Goal: Transaction & Acquisition: Purchase product/service

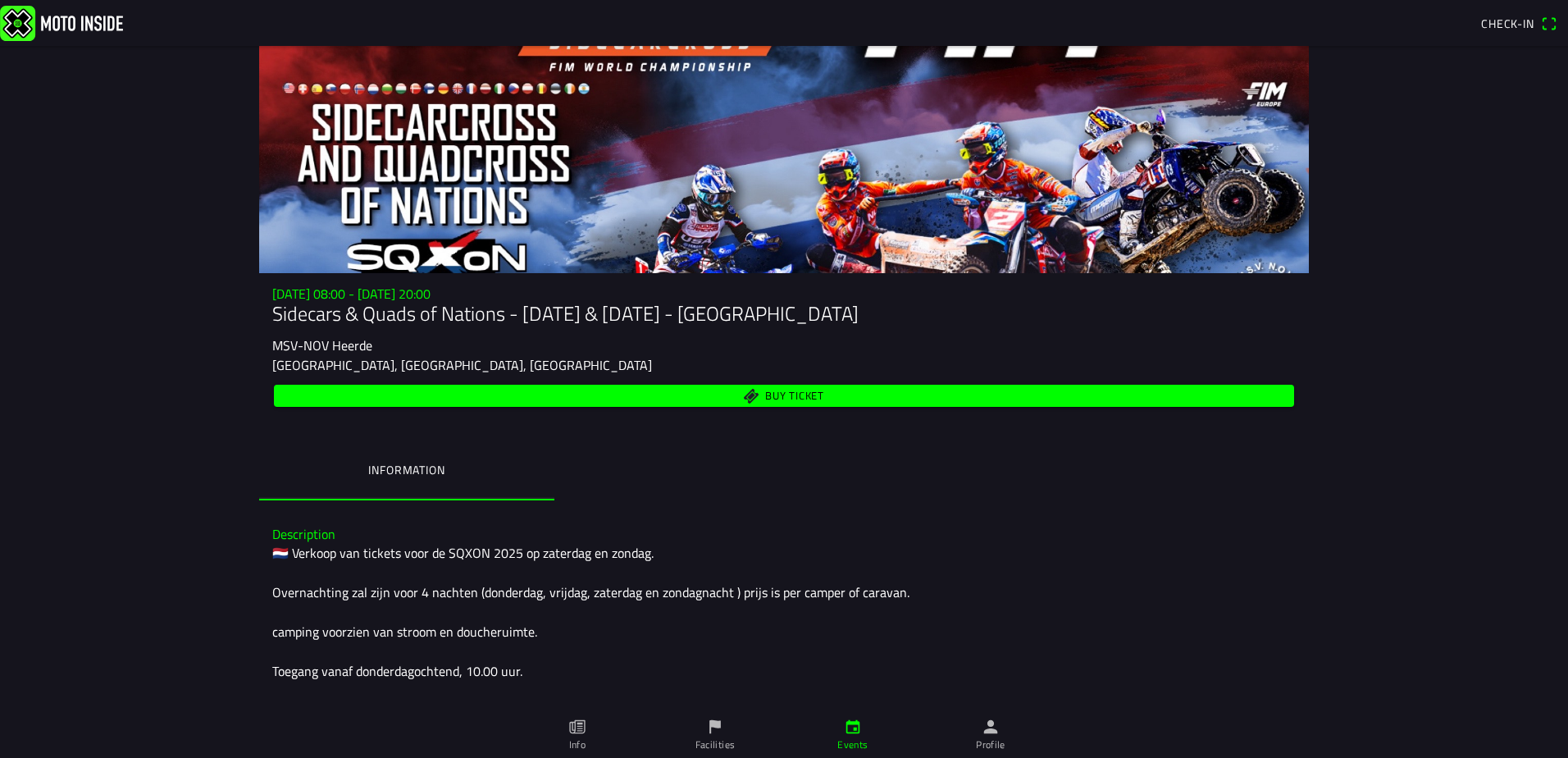
click at [814, 394] on span "Buy ticket" at bounding box center [795, 396] width 59 height 11
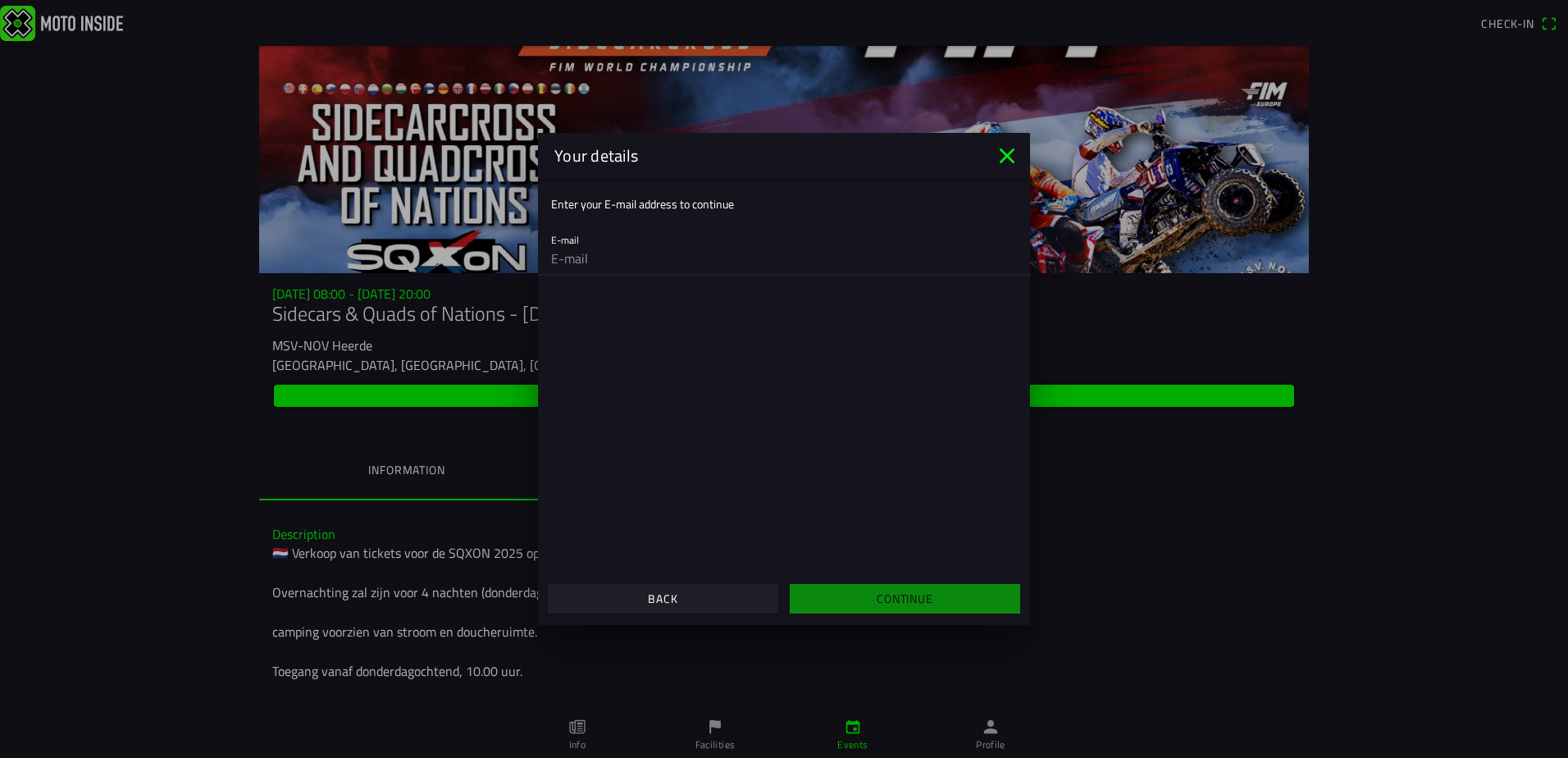
click at [574, 264] on input "email" at bounding box center [783, 258] width 466 height 32
type input "[EMAIL_ADDRESS][DOMAIN_NAME]"
click at [839, 587] on span "Continue" at bounding box center [904, 598] width 205 height 30
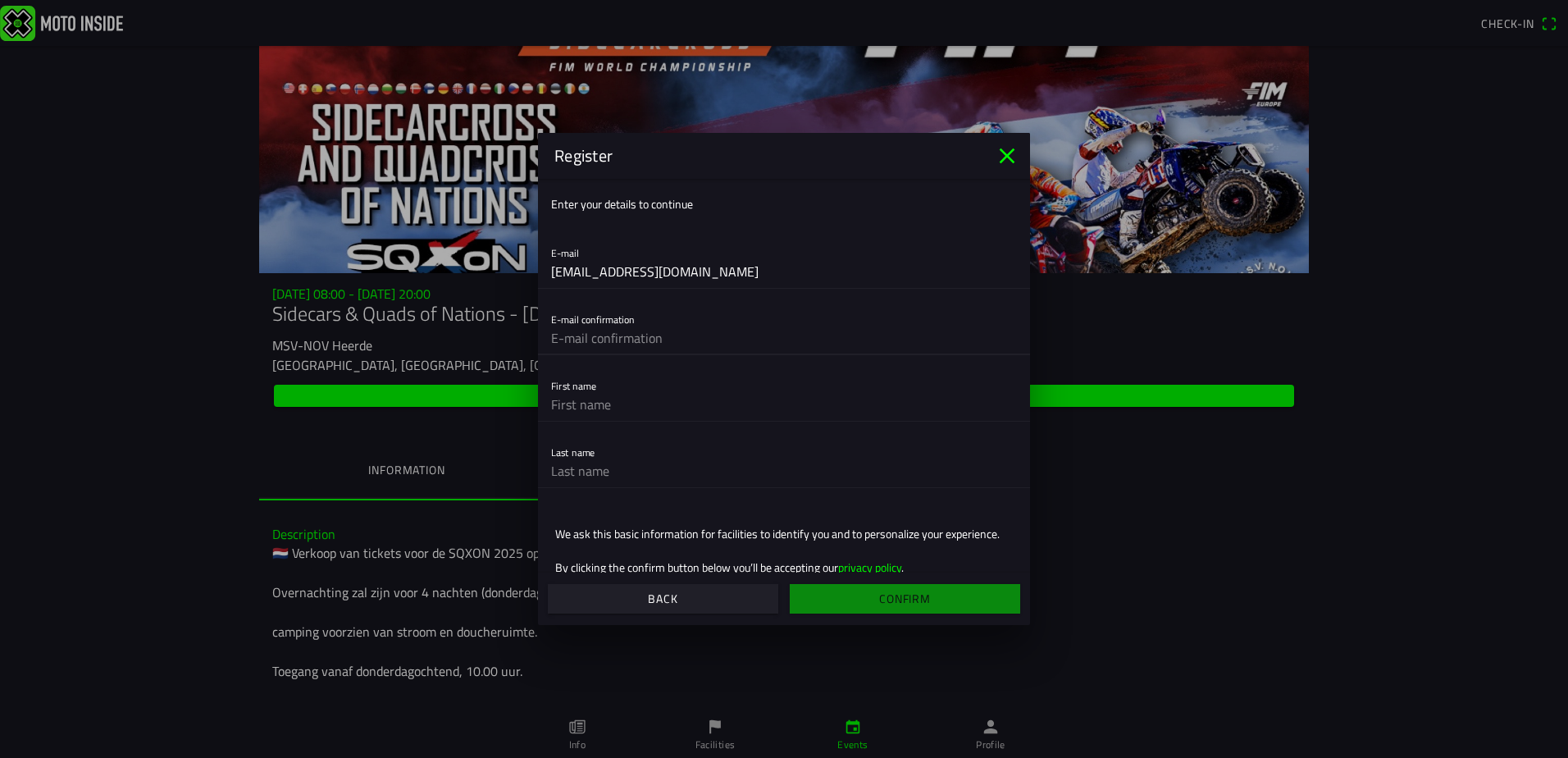
click at [575, 349] on input "text" at bounding box center [783, 338] width 466 height 32
type input "[EMAIL_ADDRESS][DOMAIN_NAME]"
type input "[PERSON_NAME]"
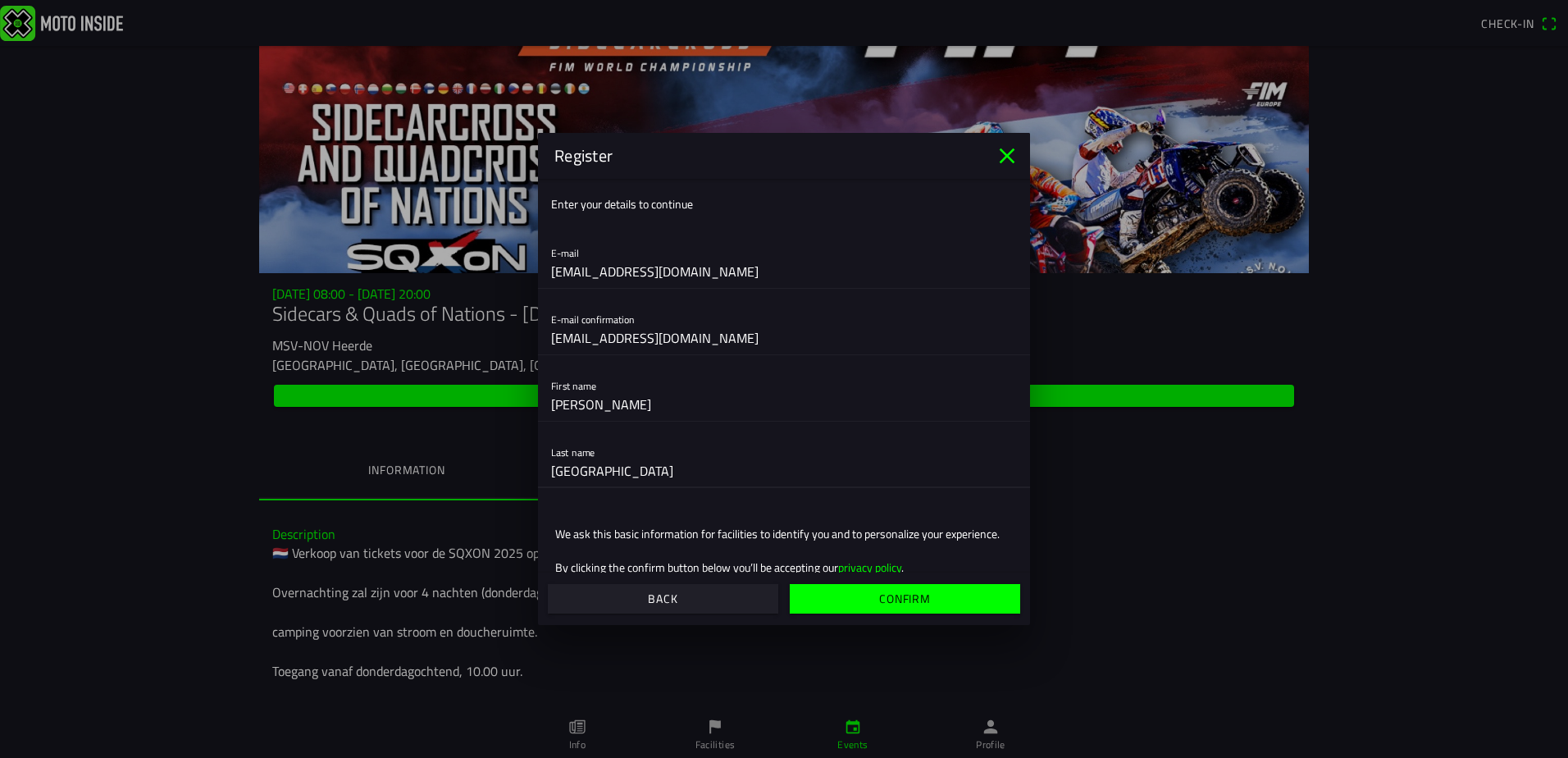
drag, startPoint x: 561, startPoint y: 481, endPoint x: 485, endPoint y: 476, distance: 76.2
click at [485, 476] on ion-modal "Register Enter your details to continue E-mail [EMAIL_ADDRESS][DOMAIN_NAME] E-m…" at bounding box center [784, 379] width 1568 height 758
type input "[PERSON_NAME]"
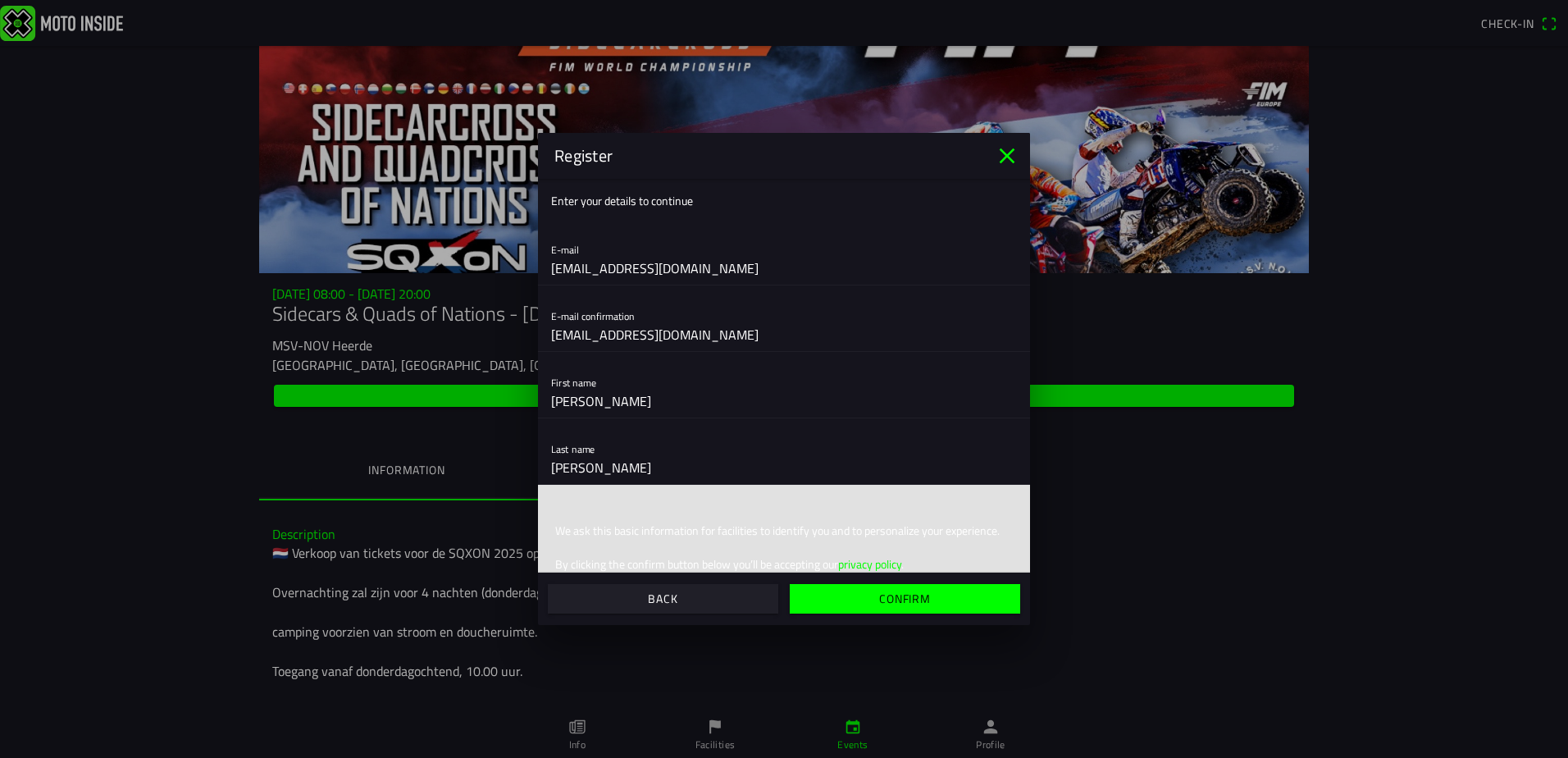
scroll to position [34, 0]
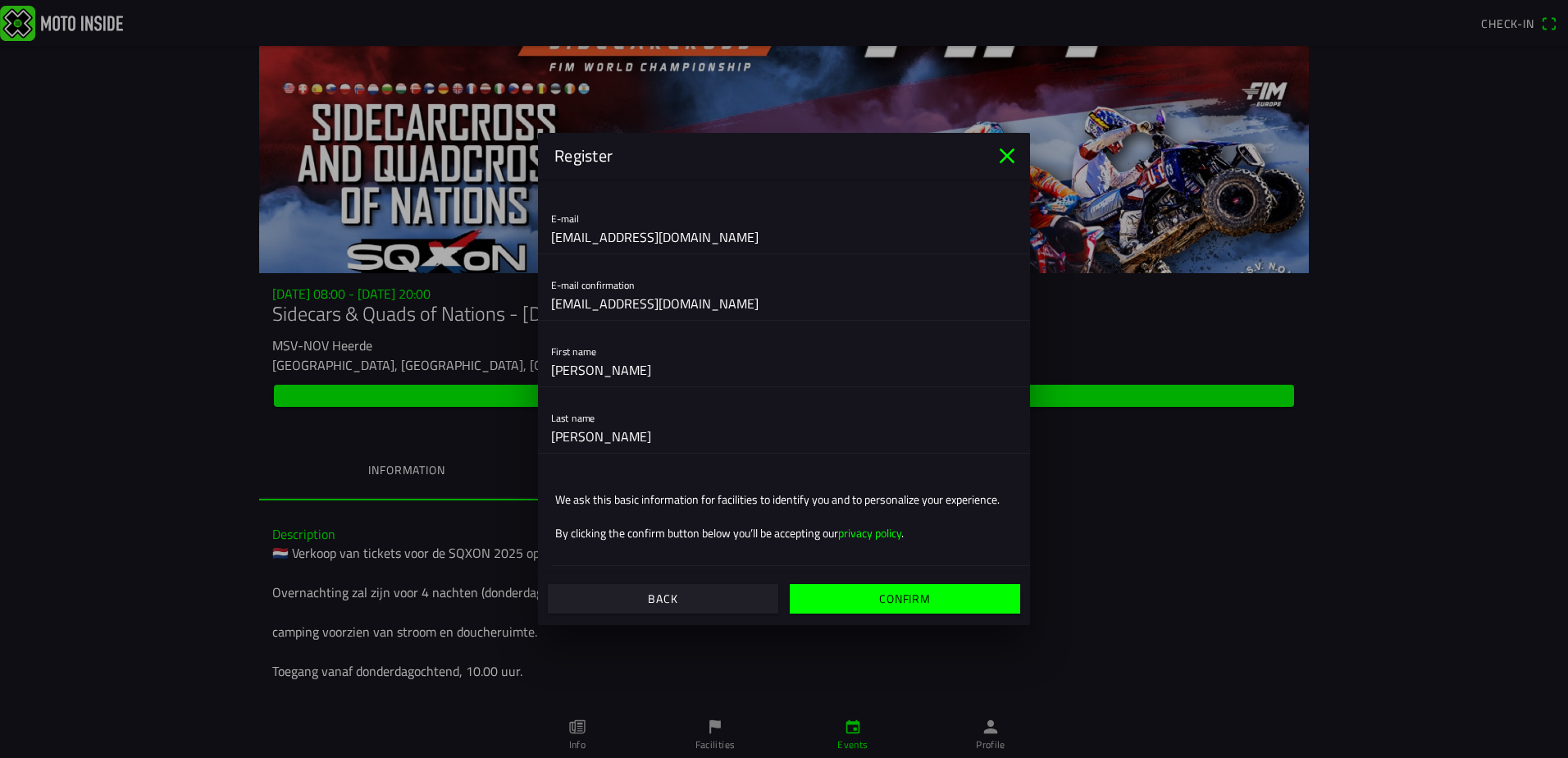
click at [0, 0] on slot "By clicking the confirm button below you’ll be accepting our privacy policy ." at bounding box center [0, 0] width 0 height 0
click at [0, 0] on slot "Confirm" at bounding box center [0, 0] width 0 height 0
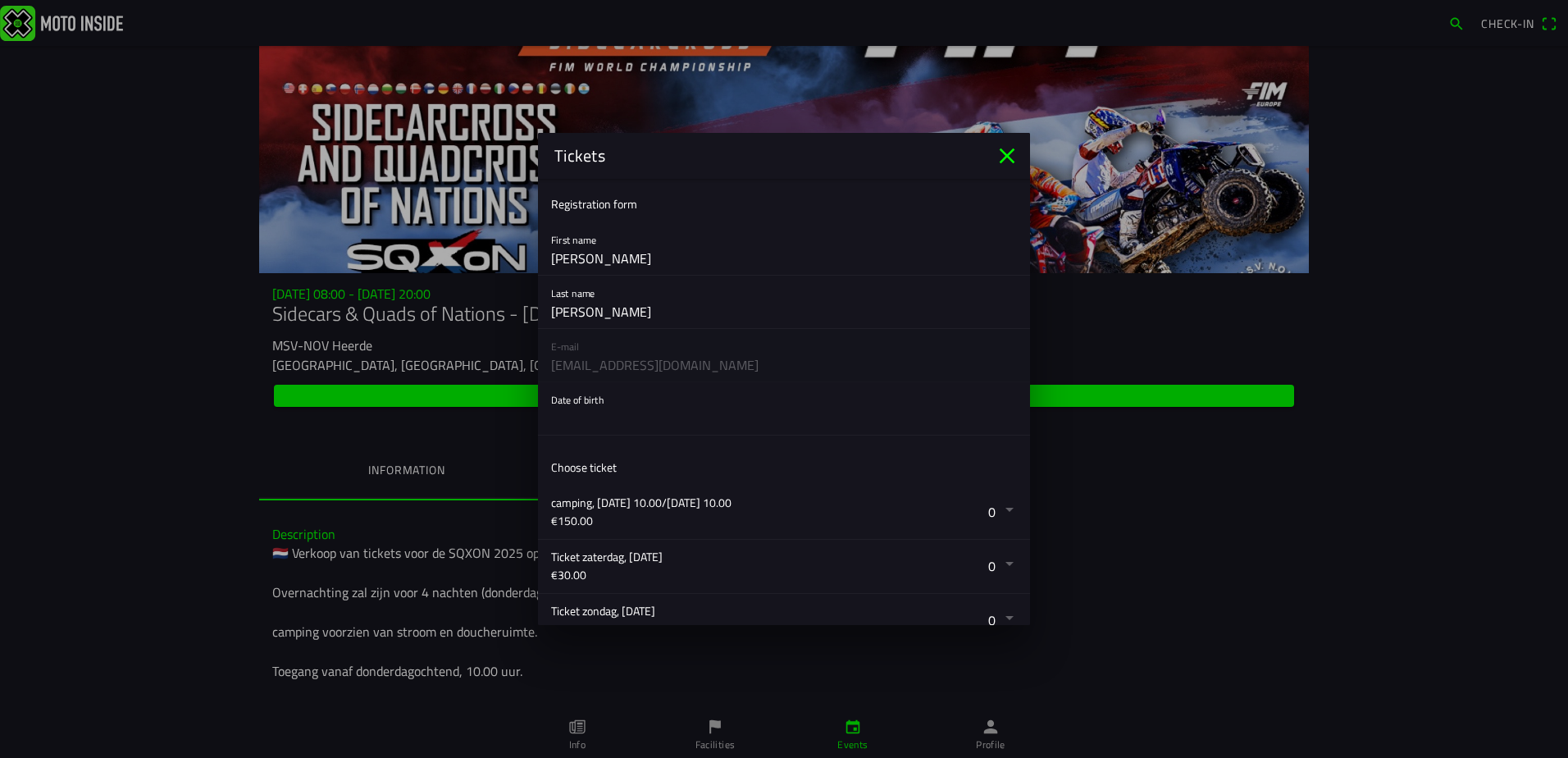
click at [598, 417] on button "button" at bounding box center [789, 408] width 479 height 52
click at [1000, 563] on ion-backdrop at bounding box center [784, 379] width 1568 height 758
click at [1000, 563] on button "button" at bounding box center [789, 566] width 479 height 53
click at [1000, 563] on ion-backdrop at bounding box center [784, 379] width 1568 height 758
click at [1002, 510] on button "button" at bounding box center [789, 512] width 479 height 53
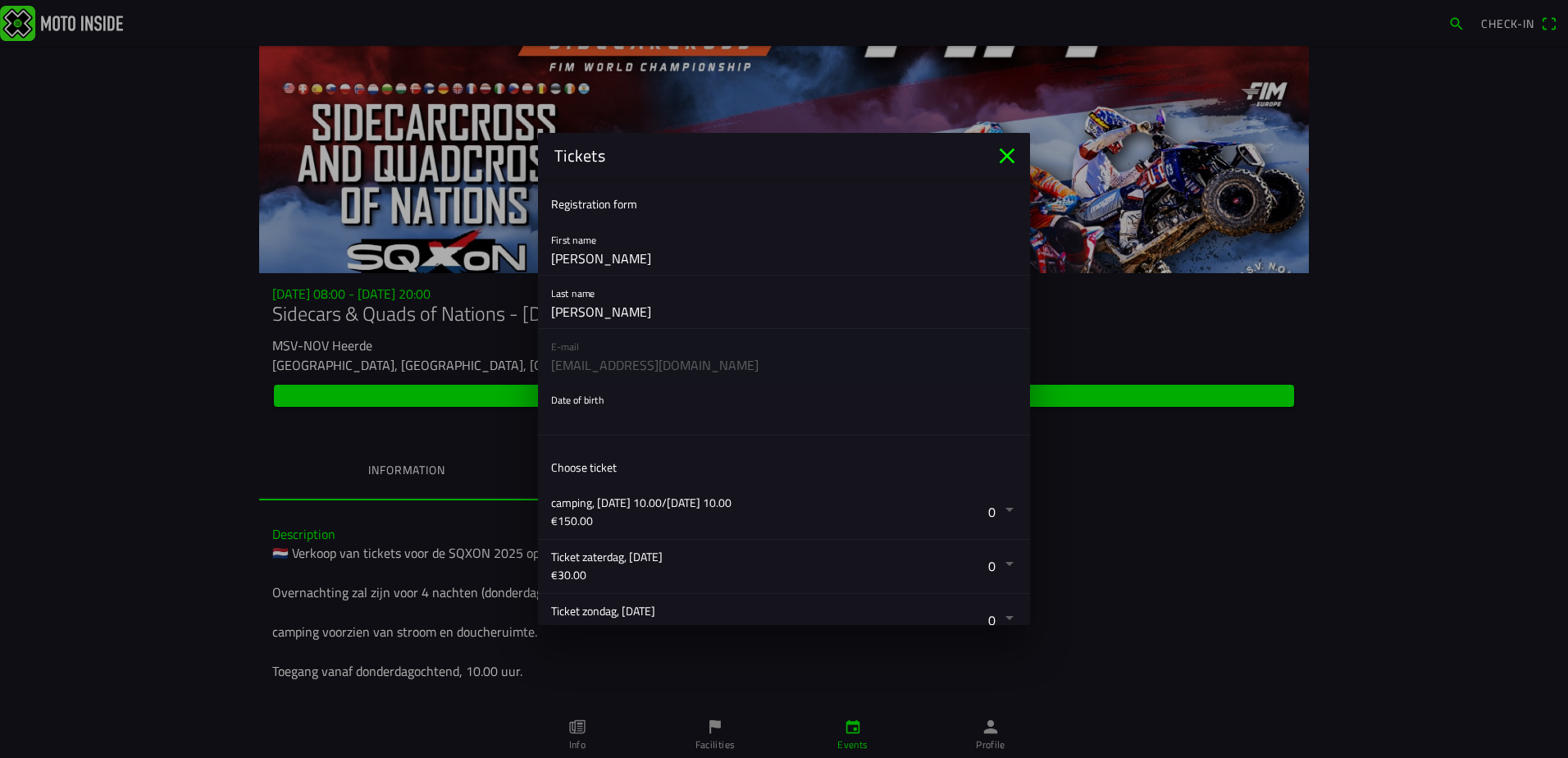
click at [1002, 510] on ion-backdrop at bounding box center [784, 379] width 1568 height 758
click at [714, 386] on button "button" at bounding box center [789, 408] width 479 height 52
click at [591, 414] on button "button" at bounding box center [789, 408] width 479 height 52
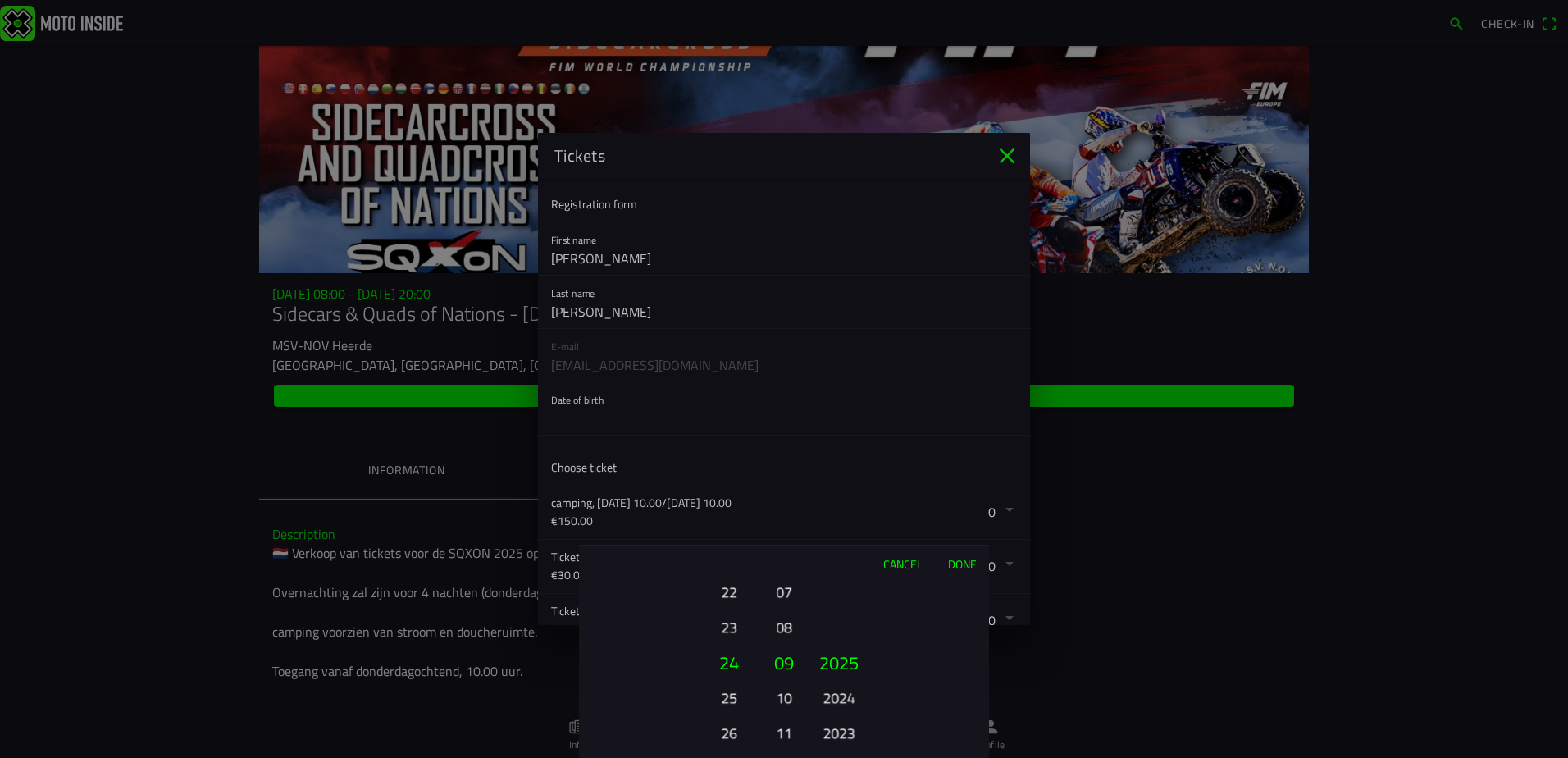
drag, startPoint x: 810, startPoint y: 558, endPoint x: 808, endPoint y: 433, distance: 125.0
click at [808, 433] on ion-picker "Cancel Done 01 02 03 04 05 06 07 08 09 10 11 12 13 14 15 16 17 18 19 20 21 22 2…" at bounding box center [784, 379] width 1568 height 758
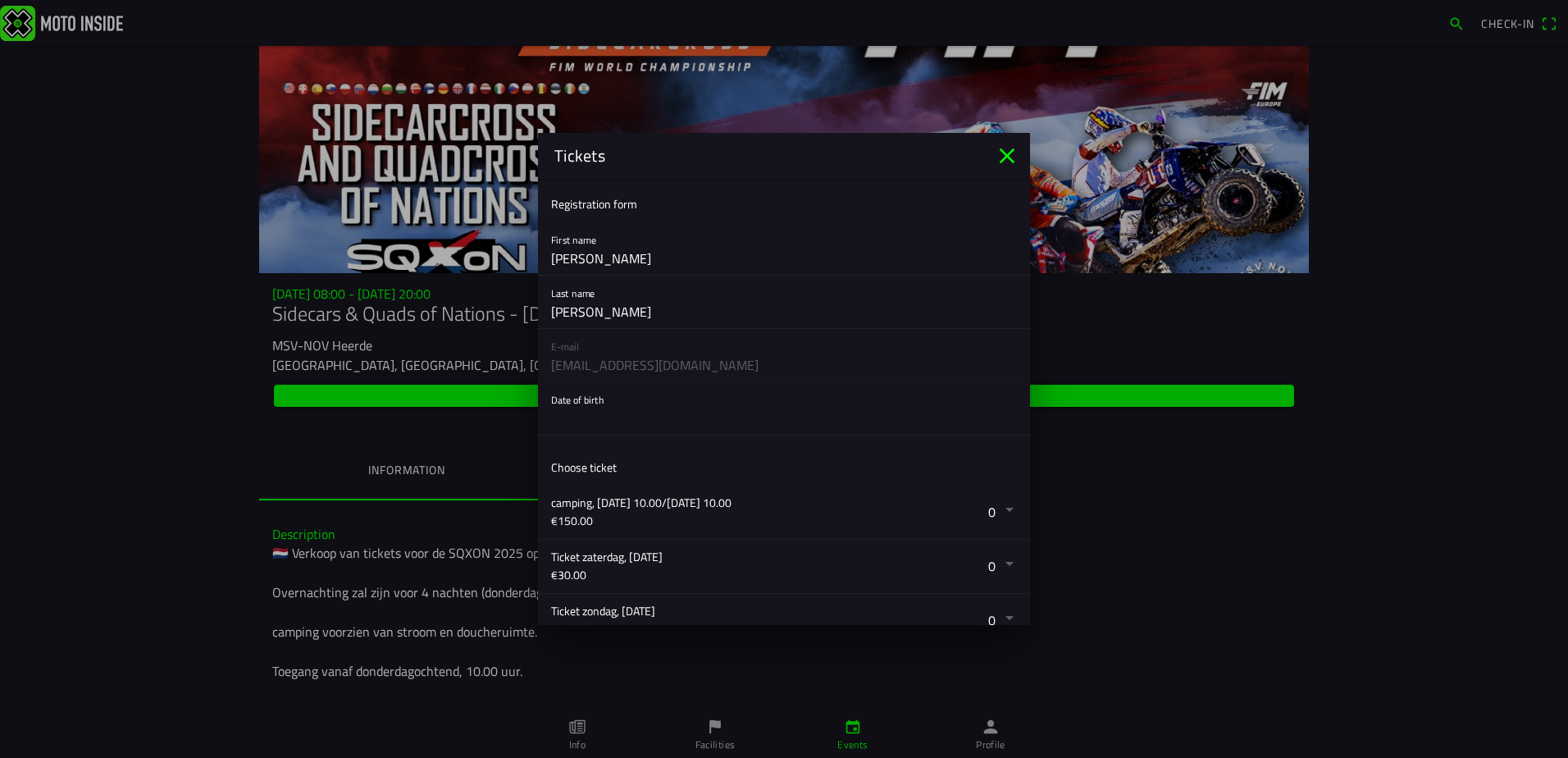
drag, startPoint x: 1559, startPoint y: 388, endPoint x: 1576, endPoint y: 524, distance: 137.1
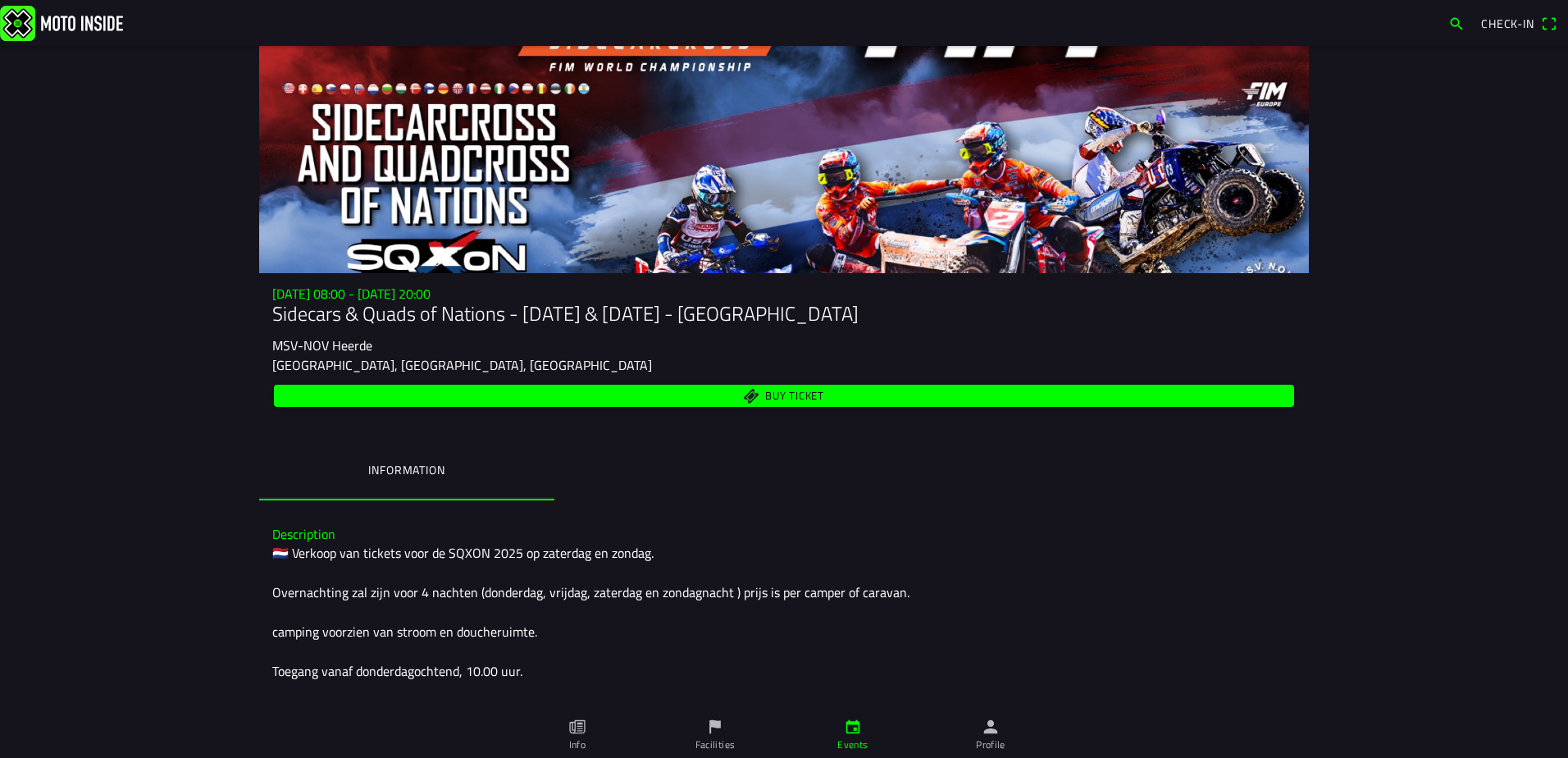
drag, startPoint x: 1559, startPoint y: 388, endPoint x: 1569, endPoint y: 537, distance: 149.3
click at [775, 396] on span "Buy ticket" at bounding box center [795, 396] width 59 height 11
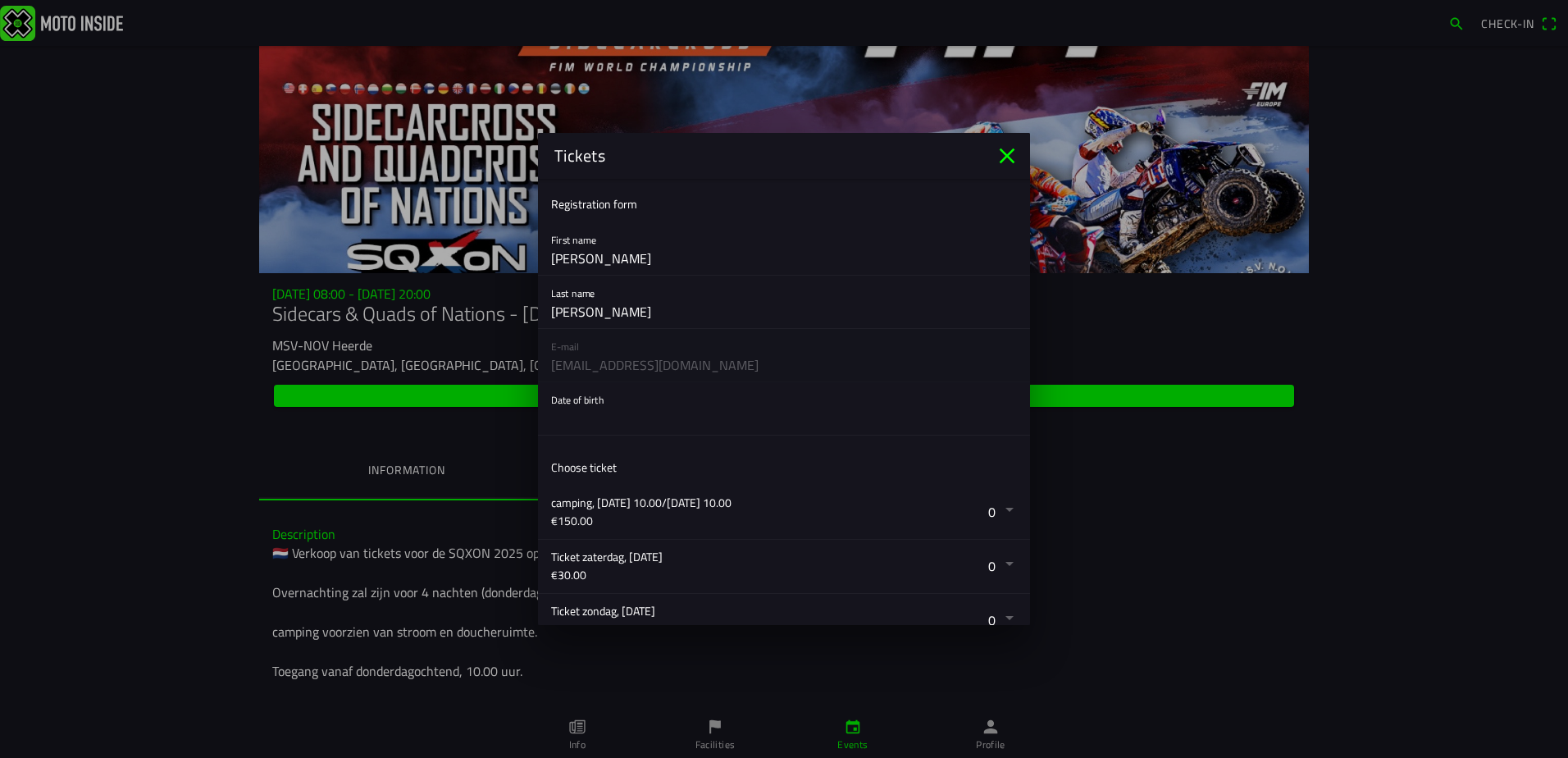
click at [576, 470] on ion-label "Choose ticket" at bounding box center [583, 467] width 66 height 17
click at [1003, 511] on button "button" at bounding box center [789, 512] width 479 height 53
click at [1003, 511] on ion-backdrop at bounding box center [784, 379] width 1568 height 758
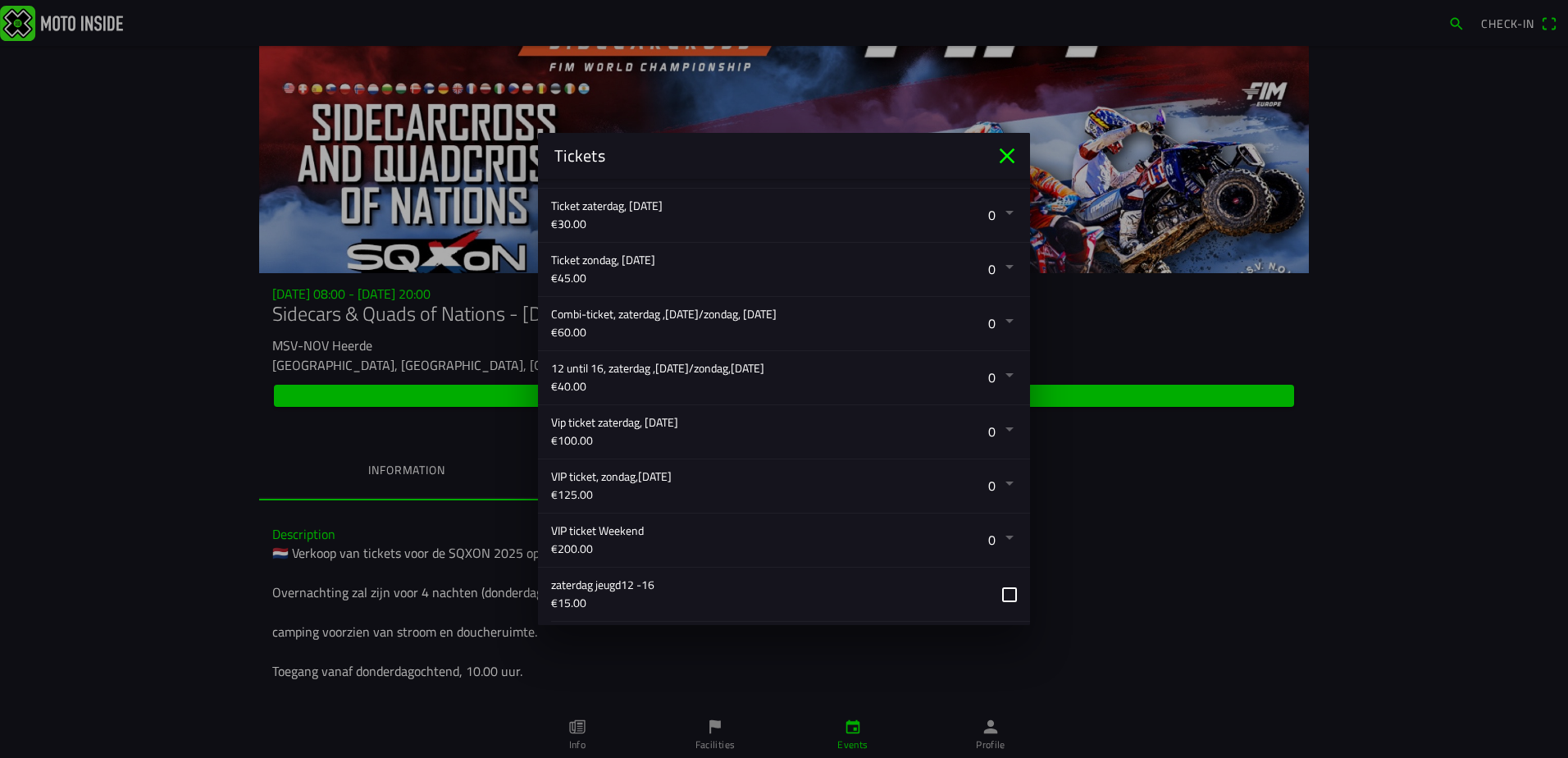
scroll to position [540, 0]
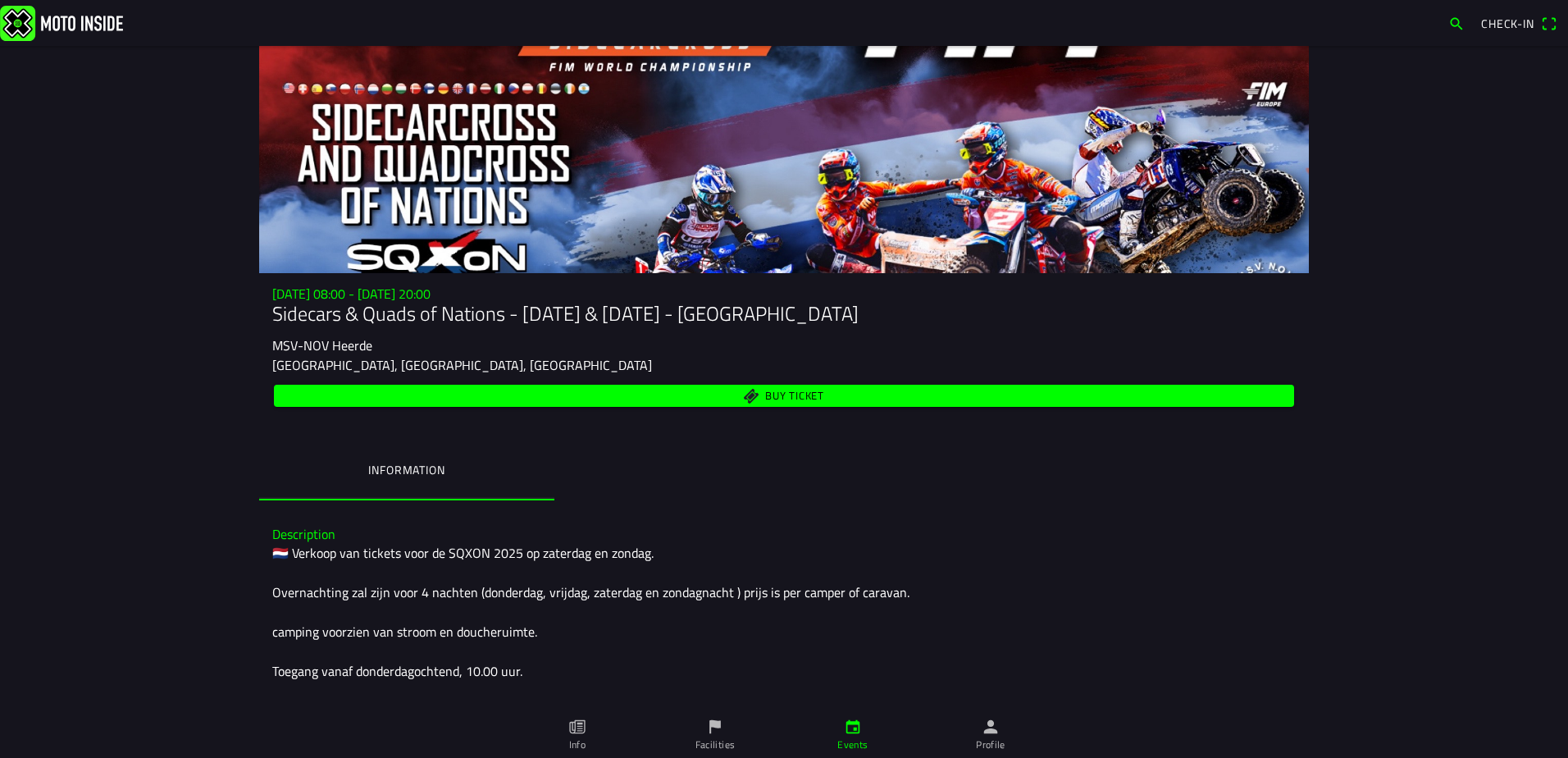
click at [1381, 18] on ion-backdrop at bounding box center [784, 379] width 1568 height 758
click at [1454, 25] on span "button" at bounding box center [1456, 23] width 16 height 26
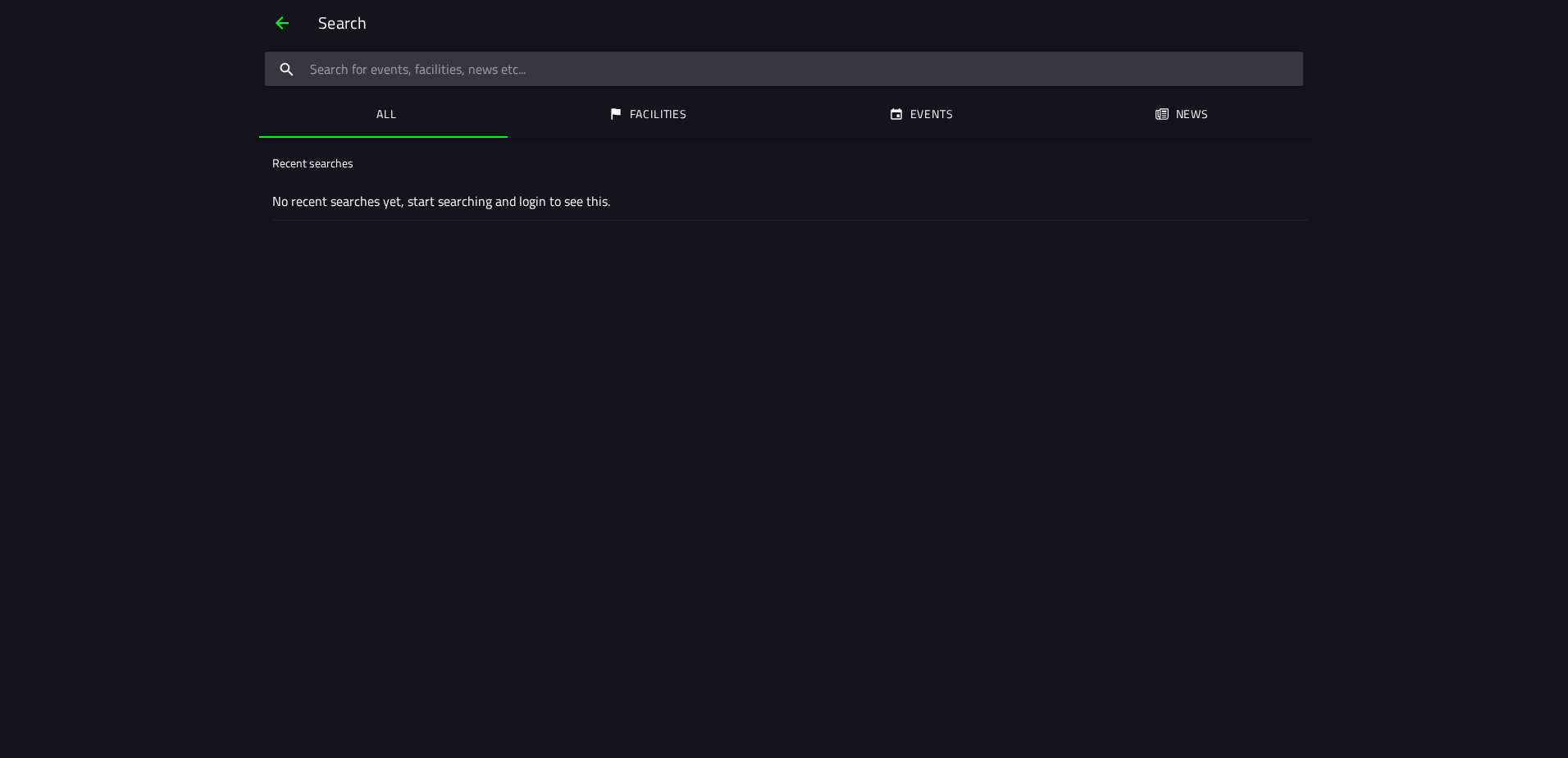
click at [1531, 19] on div "Search All Facilities Events News Recent searches No recent searches yet, start…" at bounding box center [784, 379] width 1568 height 758
click at [278, 17] on span "button" at bounding box center [282, 23] width 20 height 40
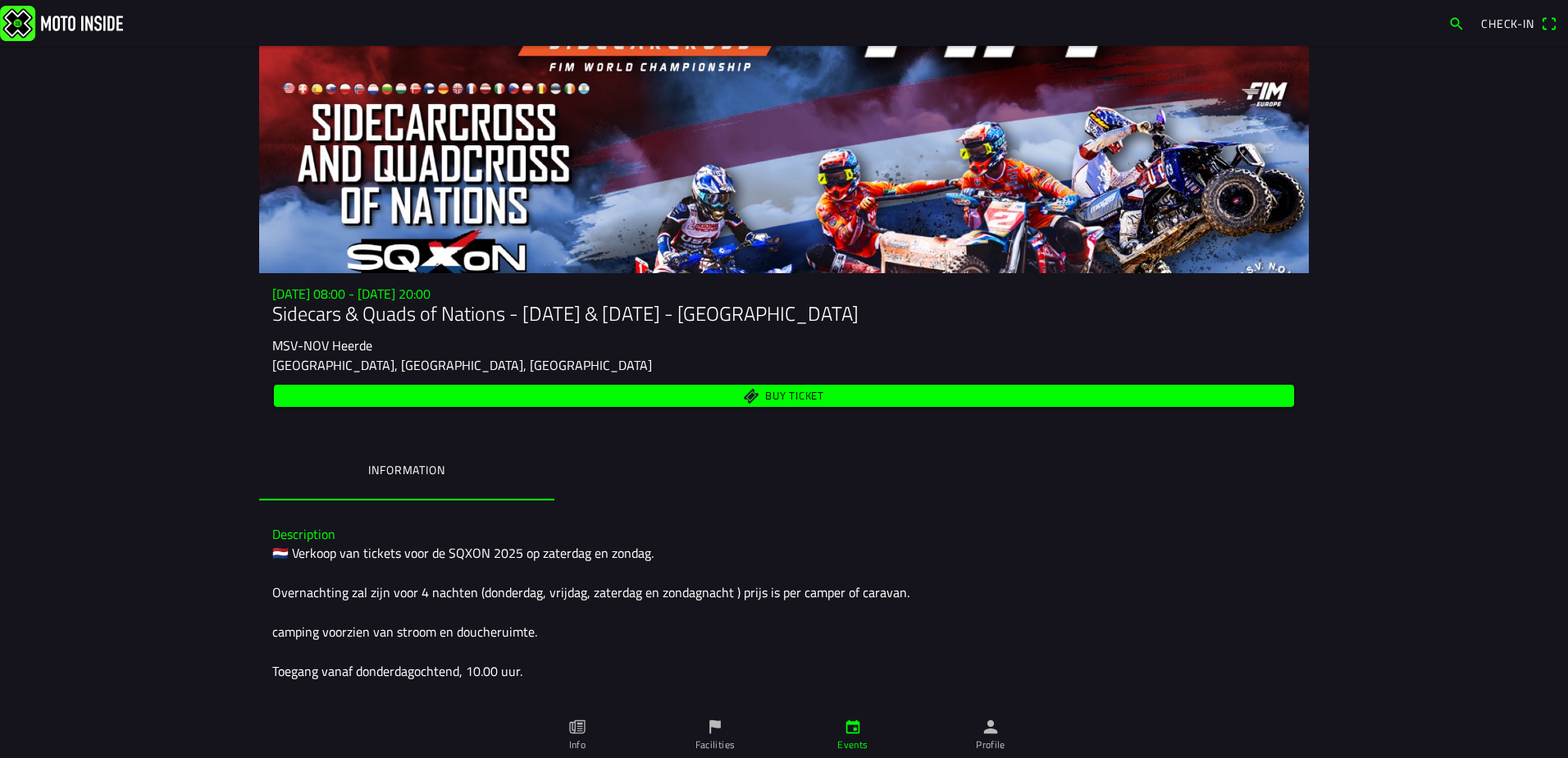
click at [1547, 15] on span "Check-in" at bounding box center [1518, 23] width 76 height 26
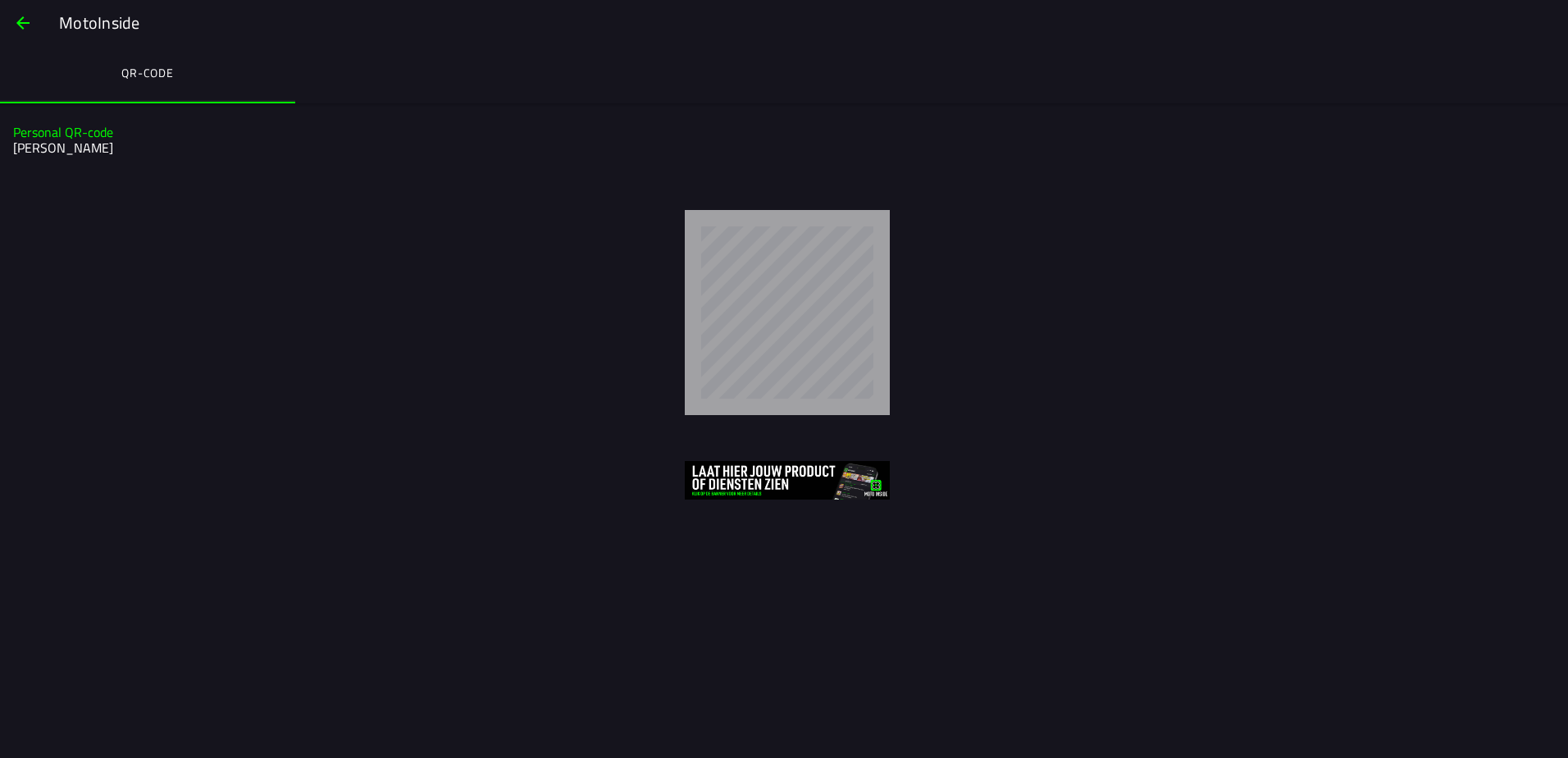
click at [16, 22] on span "button" at bounding box center [23, 23] width 20 height 40
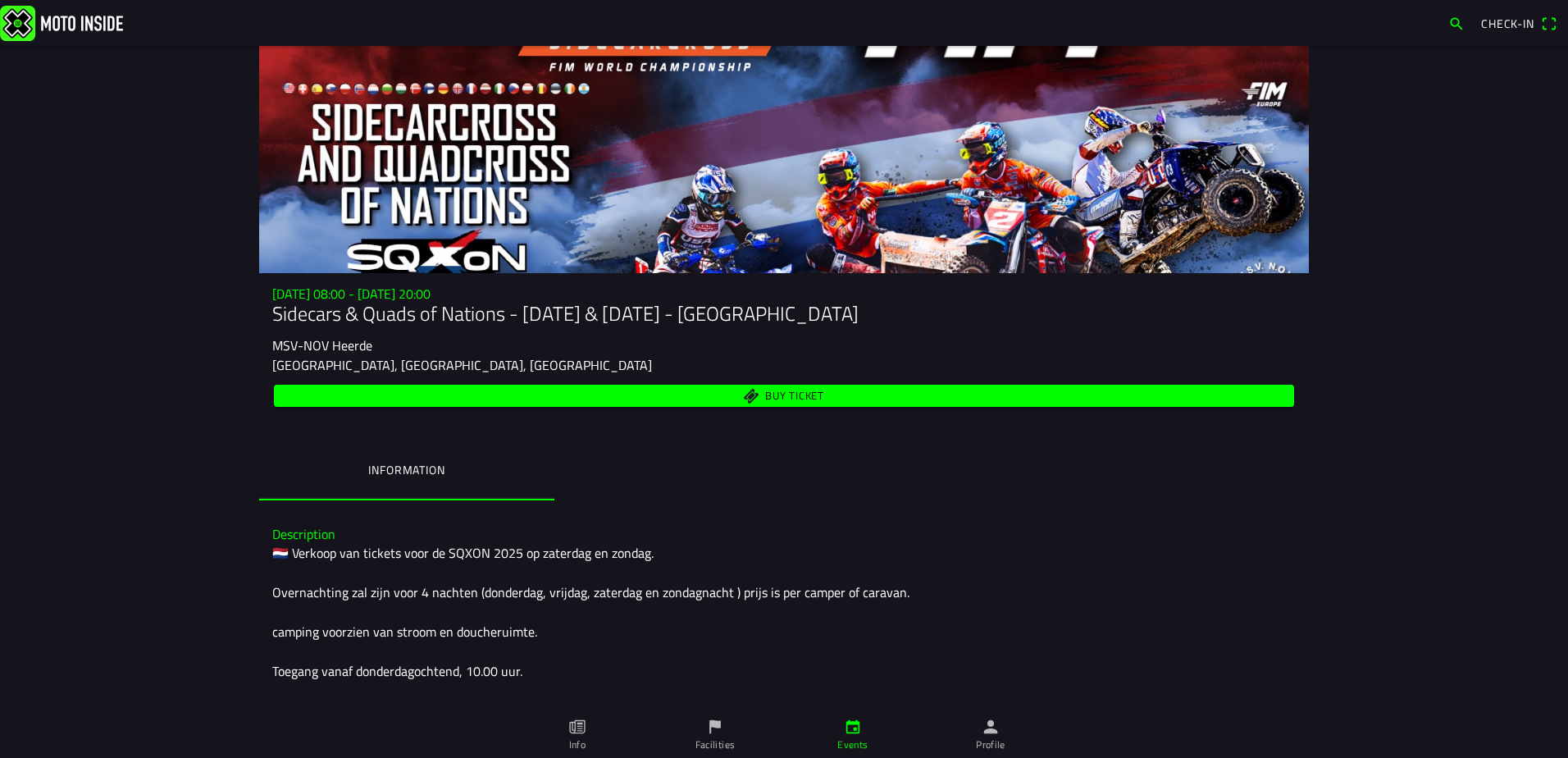
drag, startPoint x: 1062, startPoint y: 63, endPoint x: 1039, endPoint y: 25, distance: 44.4
click at [1039, 25] on link at bounding box center [720, 22] width 1440 height 35
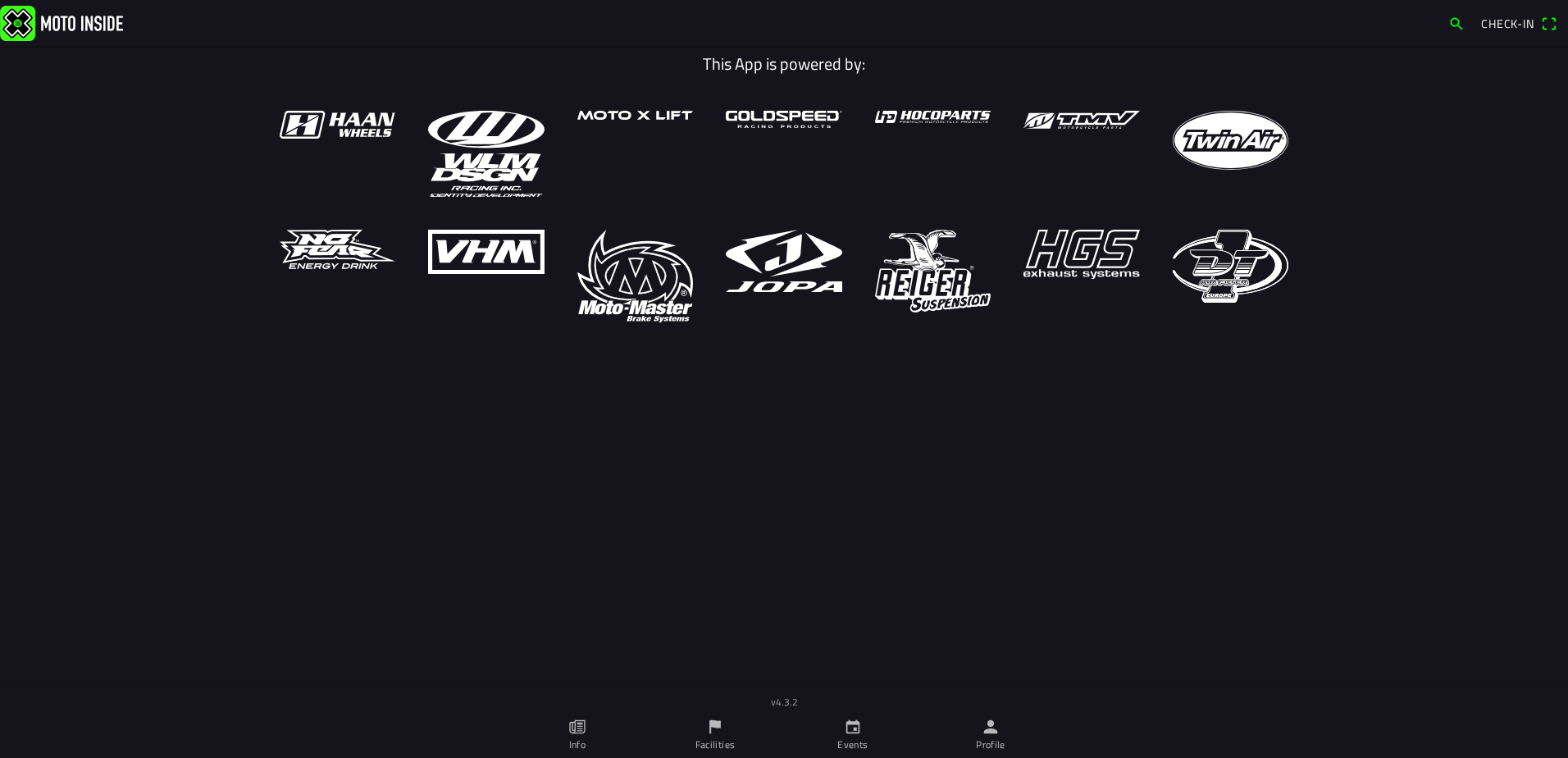
click at [1039, 24] on link at bounding box center [720, 22] width 1440 height 35
click at [826, 29] on link at bounding box center [720, 22] width 1440 height 35
click at [579, 726] on icon "paper" at bounding box center [579, 727] width 5 height 9
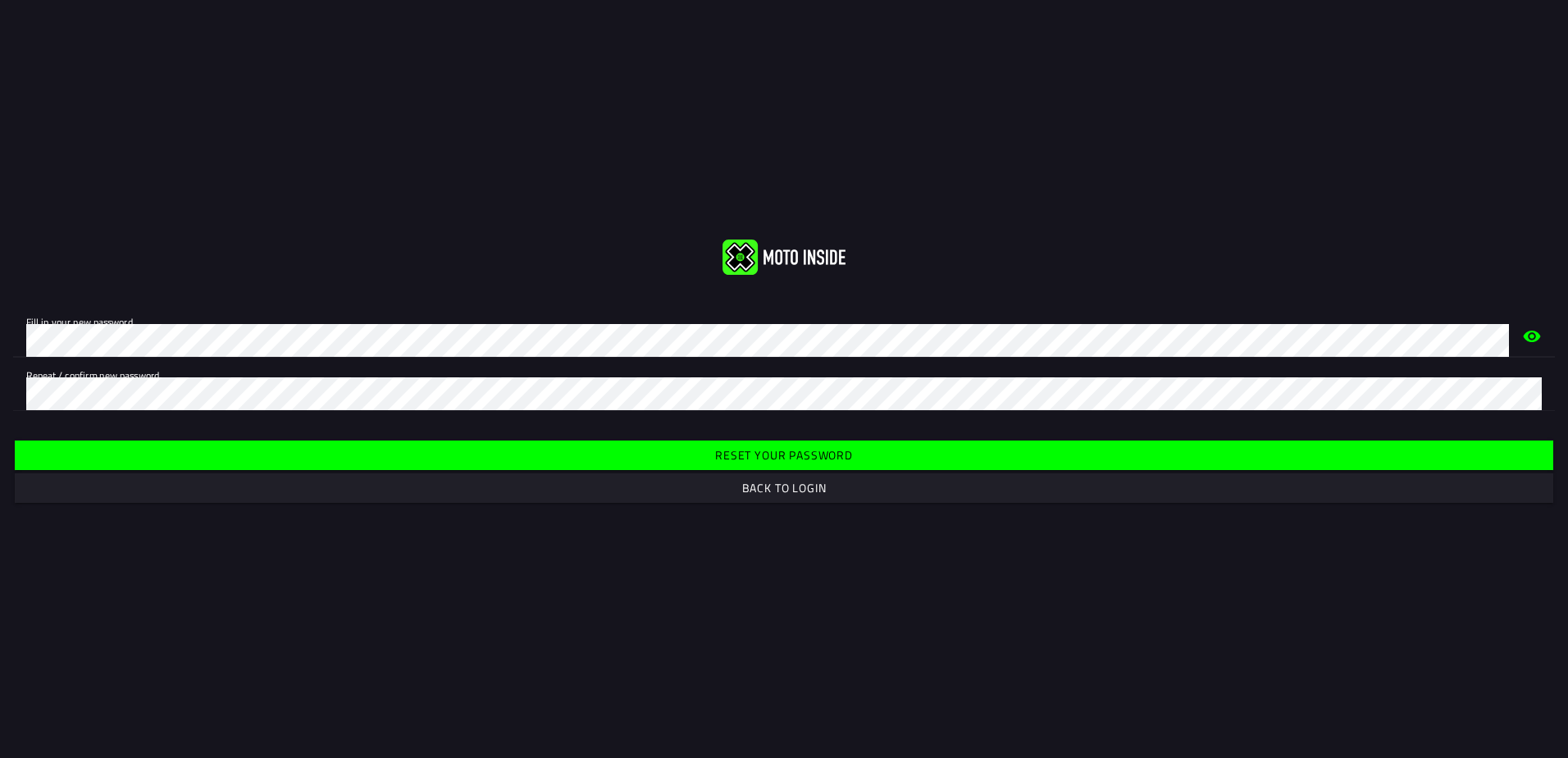
click at [229, 297] on div "Fill in your new password. Repeat / confirm new password." at bounding box center [784, 357] width 1568 height 132
click at [0, 0] on slot "Back to login" at bounding box center [0, 0] width 0 height 0
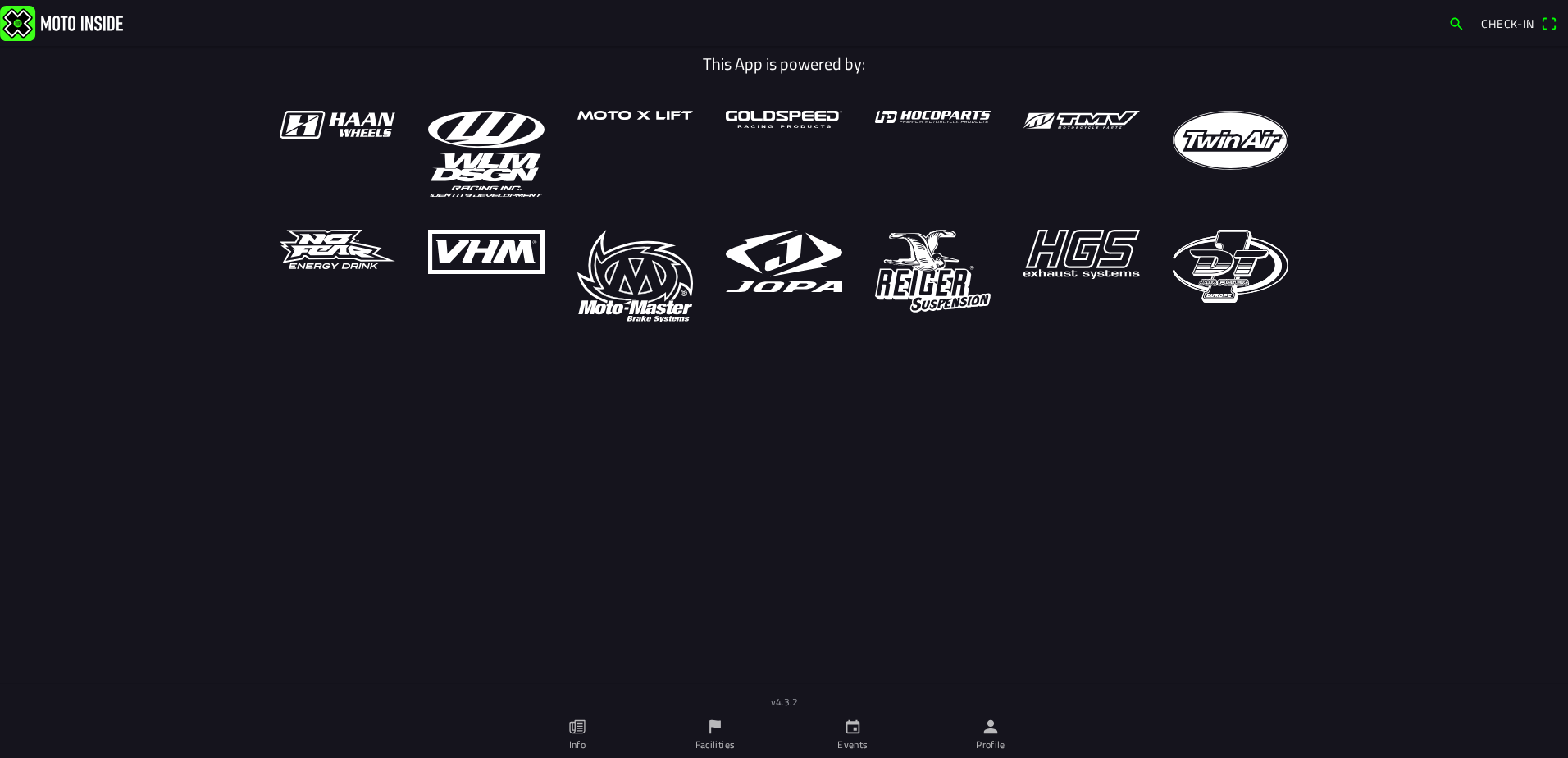
click at [1494, 23] on span "Check-in" at bounding box center [1507, 23] width 53 height 17
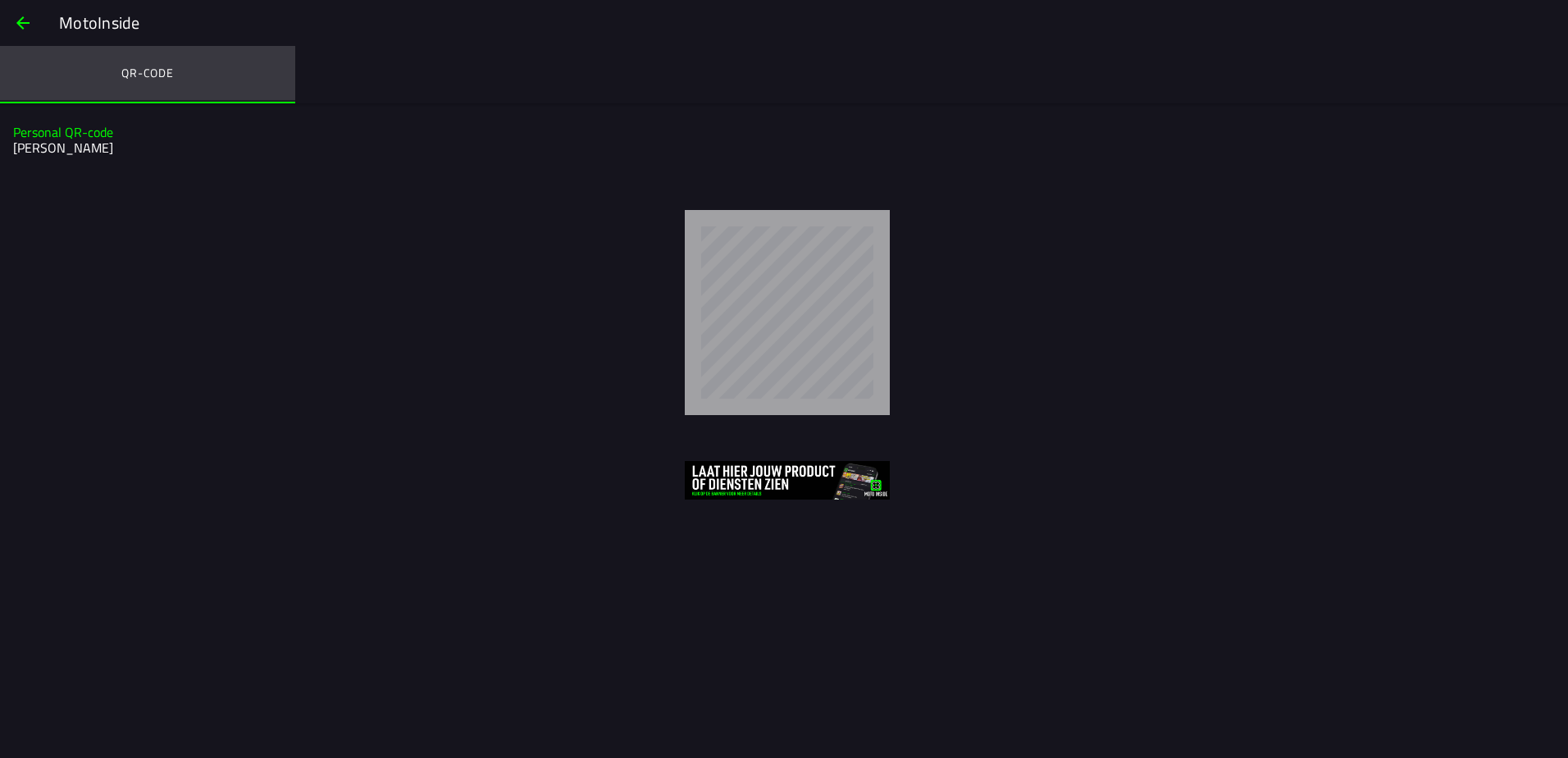
click at [155, 77] on ion-label "QR-code" at bounding box center [148, 73] width 52 height 18
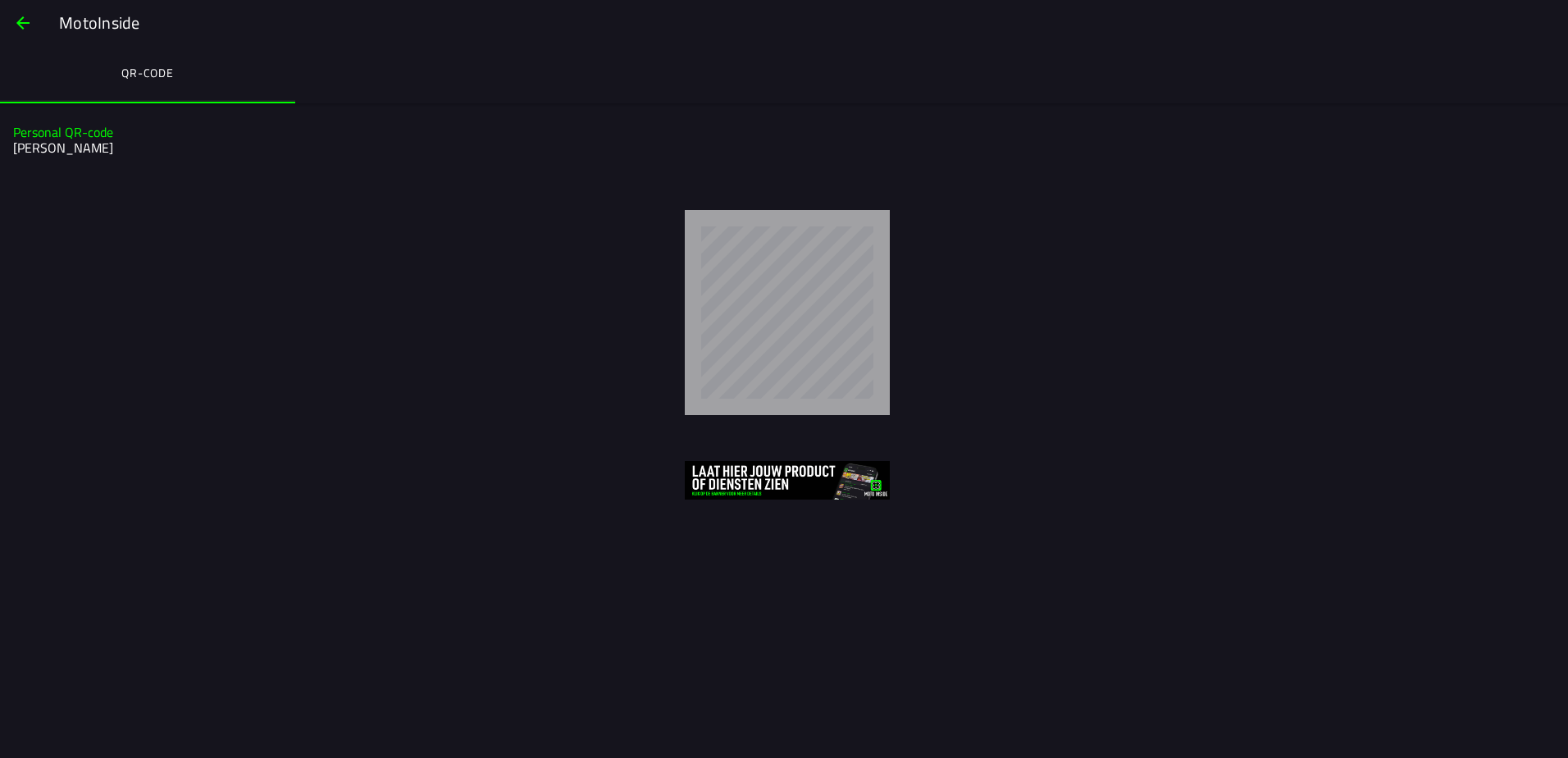
click at [16, 24] on span "button" at bounding box center [23, 23] width 20 height 40
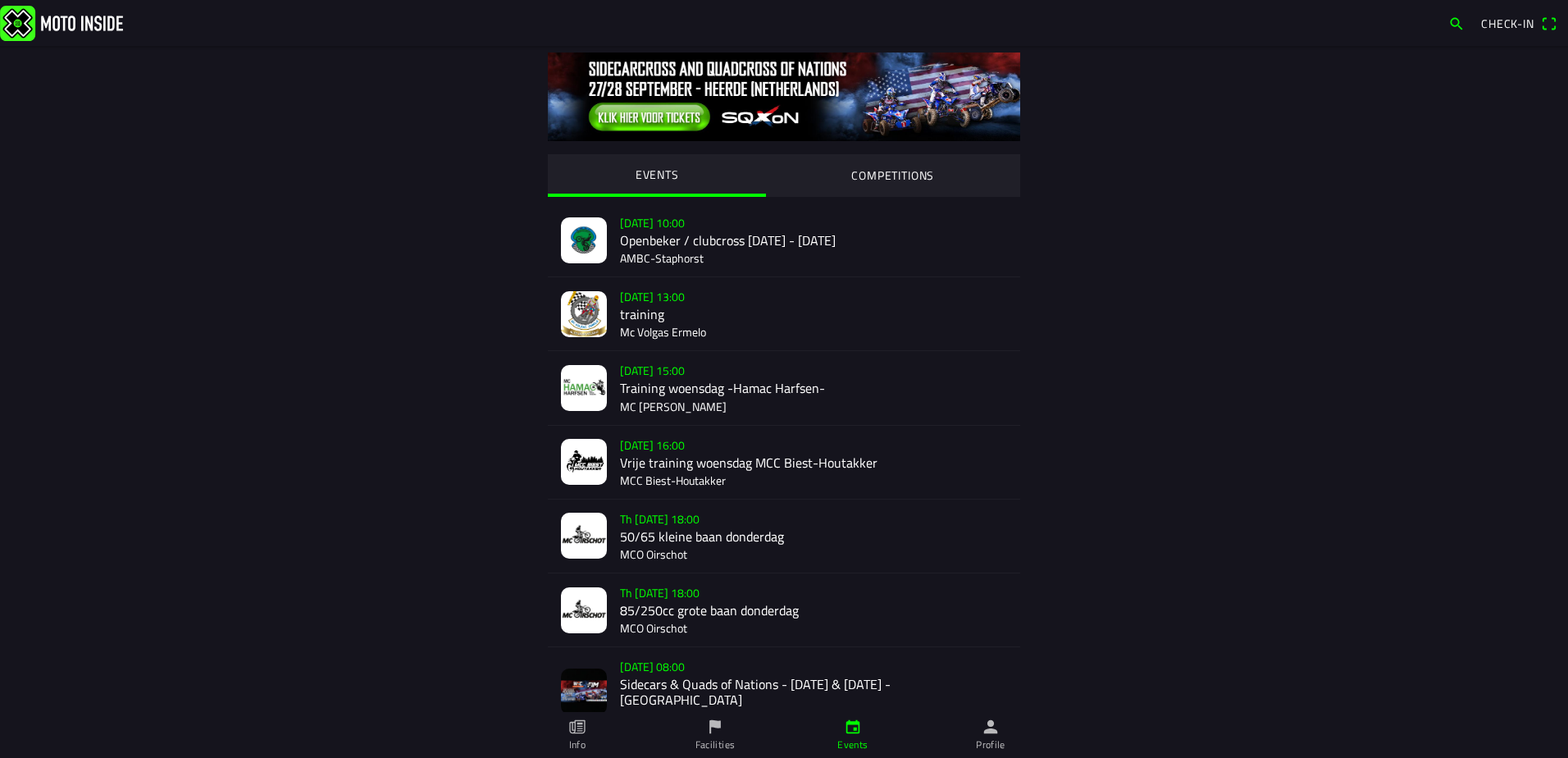
click at [588, 732] on link "Info" at bounding box center [577, 735] width 138 height 46
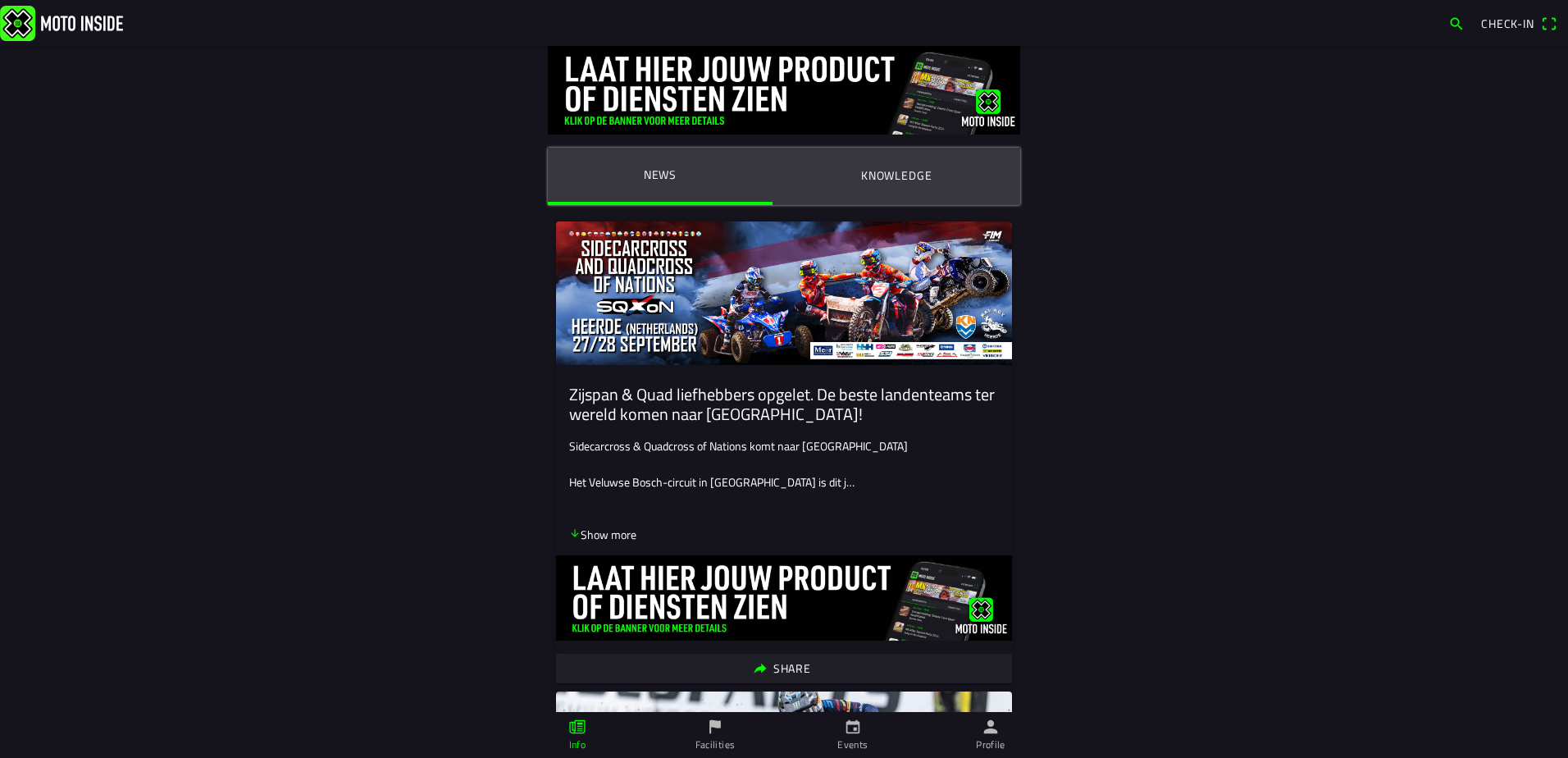
click at [998, 733] on icon "person" at bounding box center [990, 726] width 18 height 18
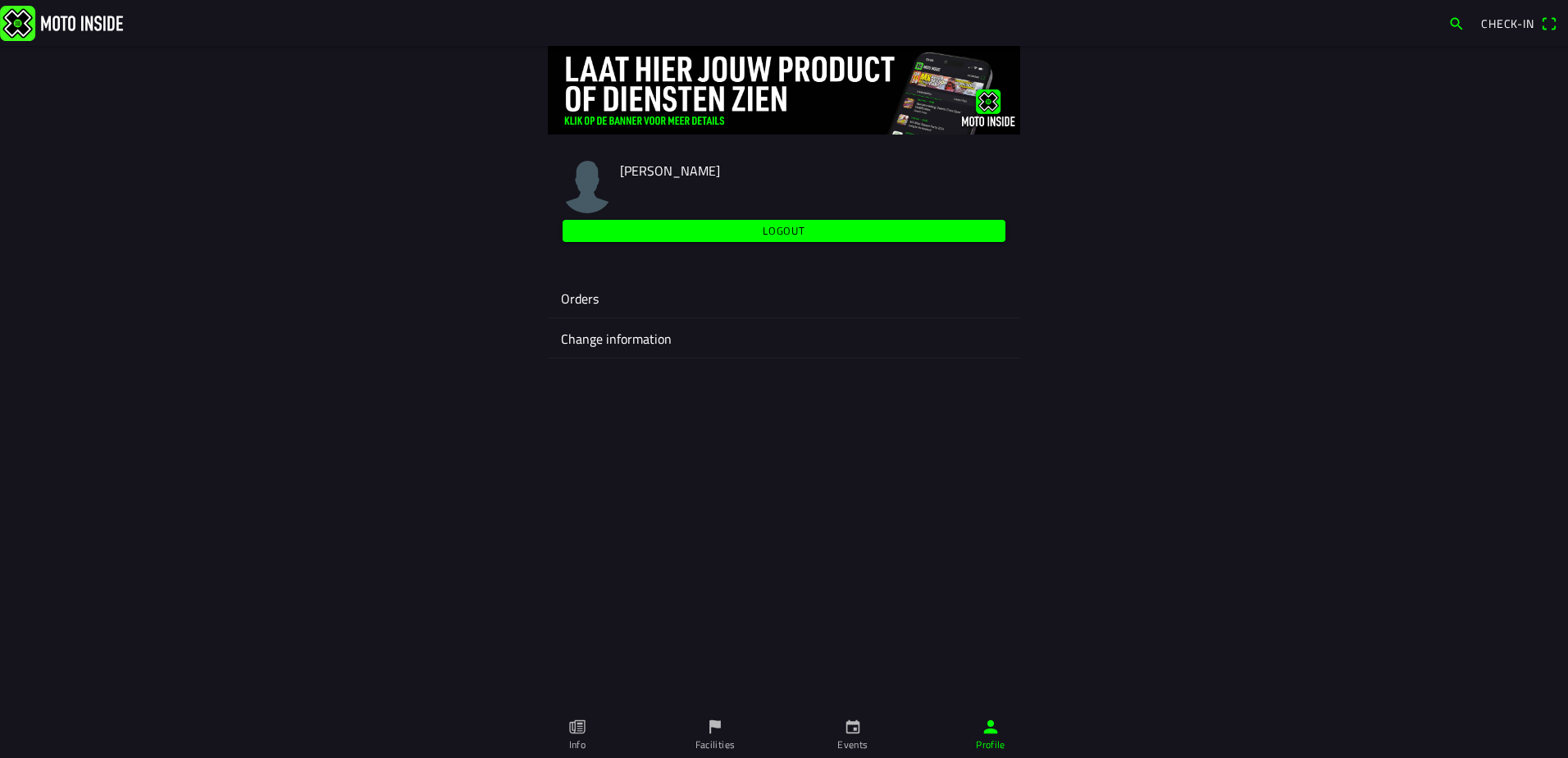
click at [858, 744] on ion-label "Events" at bounding box center [852, 744] width 31 height 14
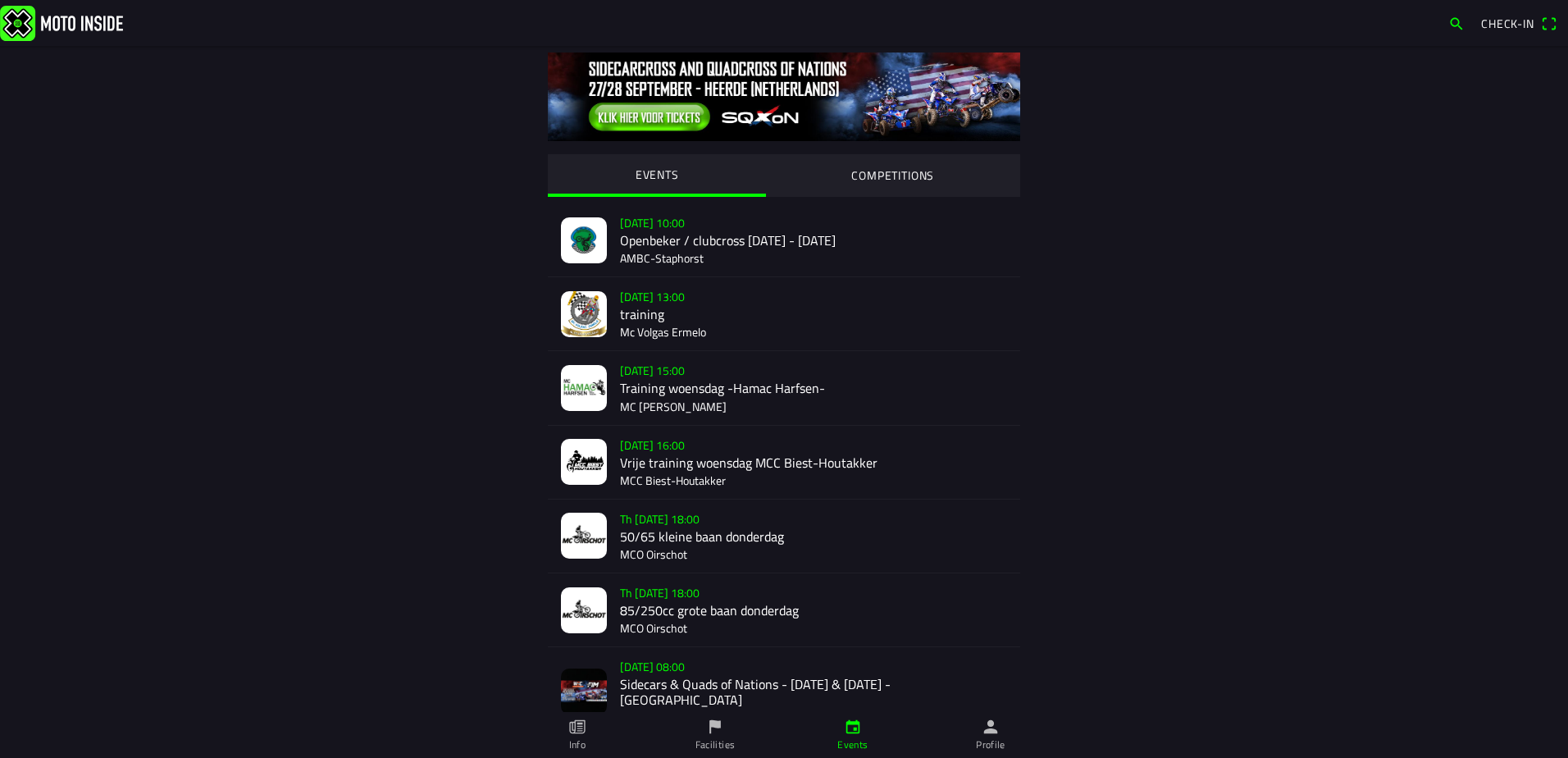
click at [653, 689] on div "Sa 27 Sep - 08:00 Sidecars & Quads of Nations - 27 & 28 Sept. - Heerde MSV-NOV …" at bounding box center [813, 691] width 387 height 88
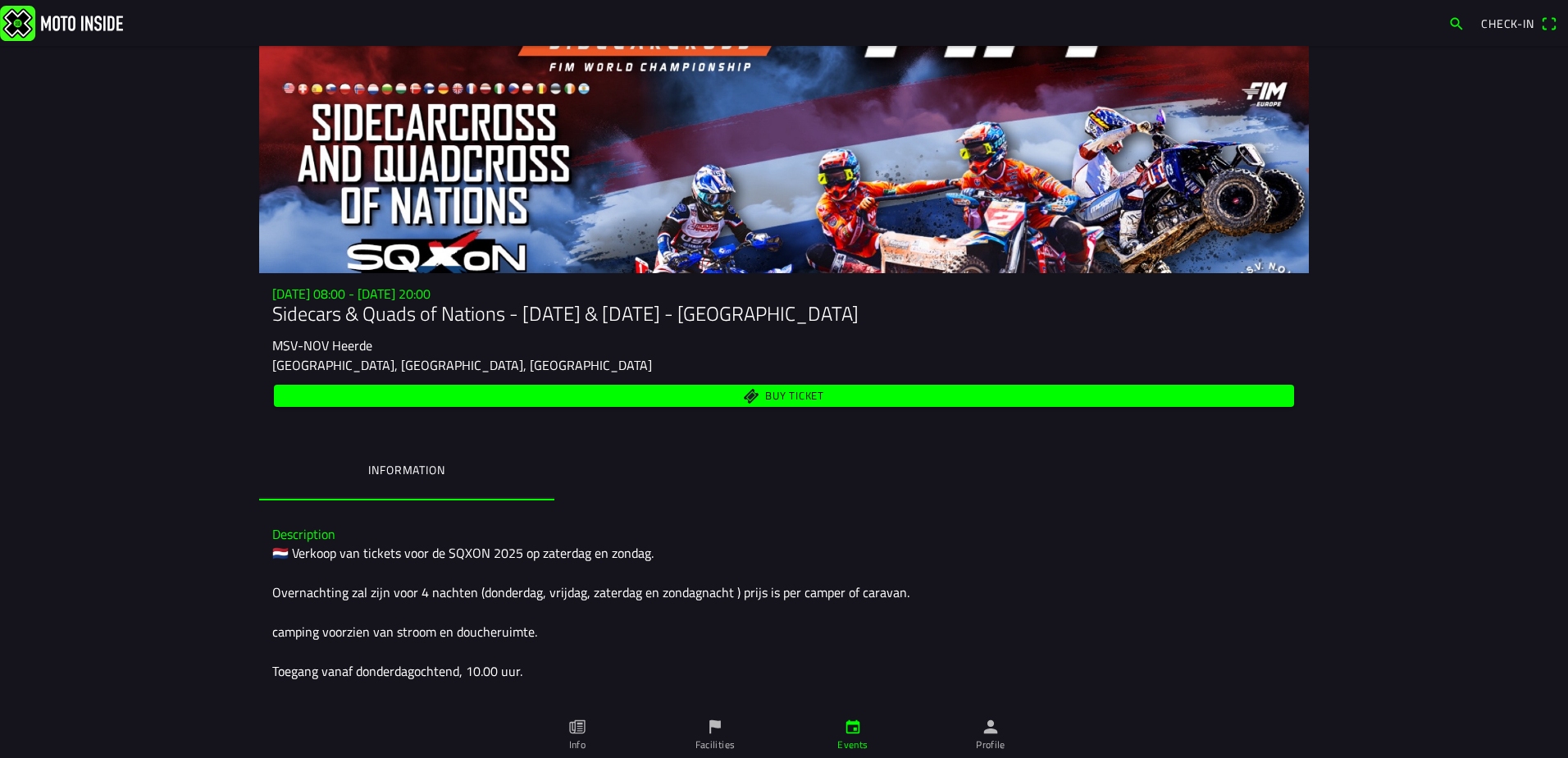
click at [744, 399] on span "Buy ticket" at bounding box center [784, 396] width 1001 height 23
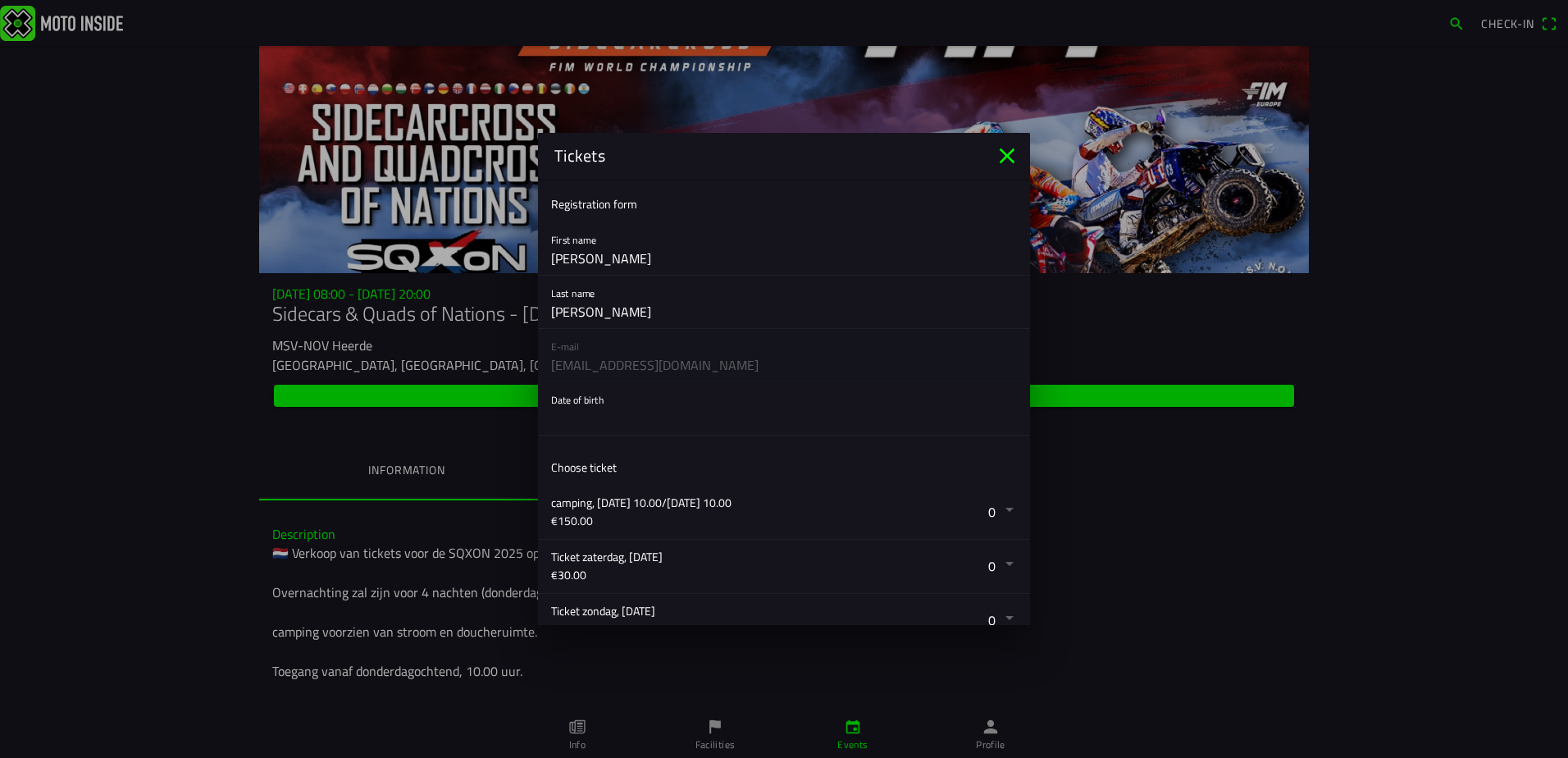
click at [579, 407] on button "button" at bounding box center [789, 408] width 479 height 52
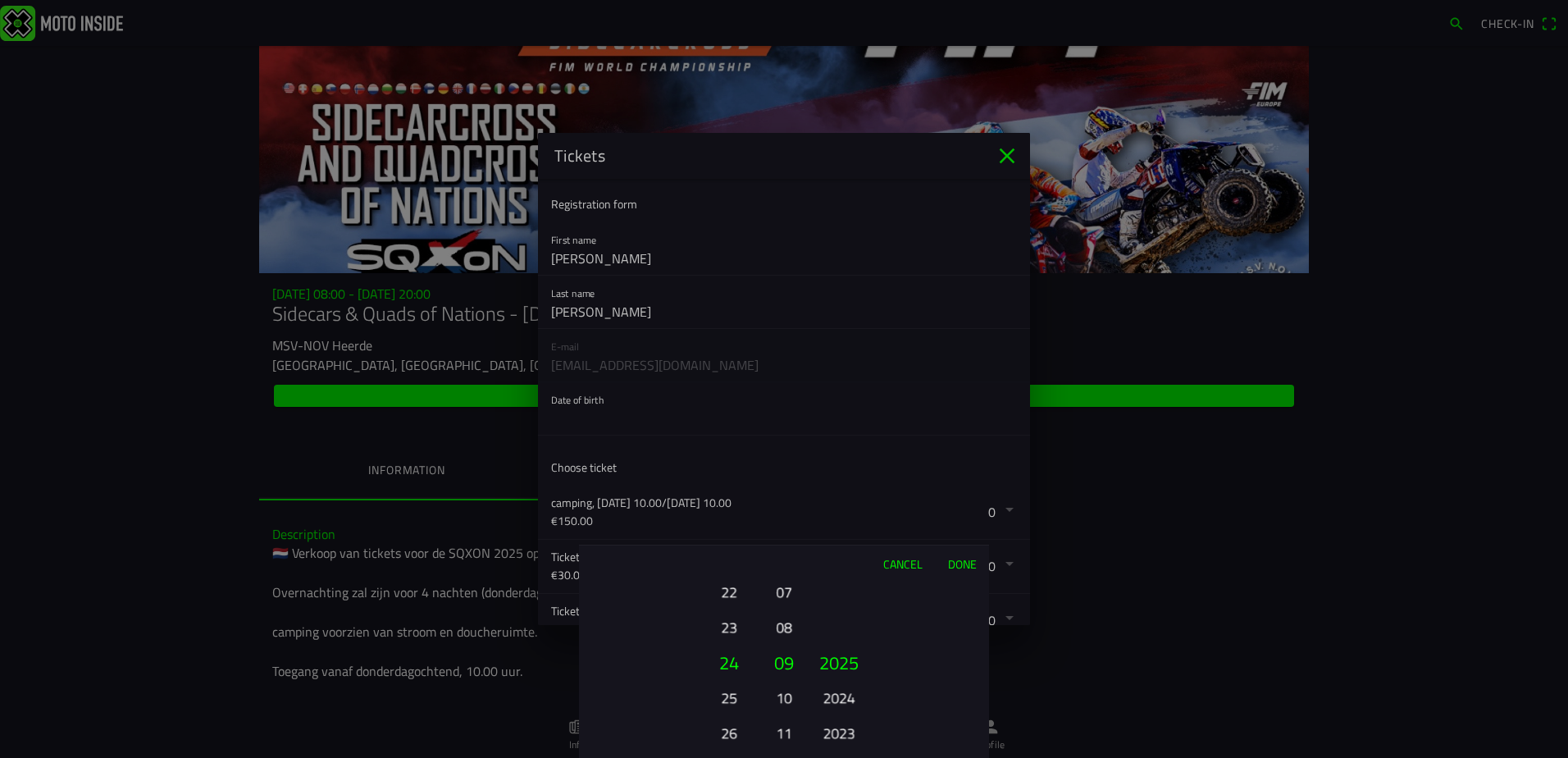
click at [737, 596] on button "22" at bounding box center [728, 592] width 45 height 29
click at [737, 596] on button "20" at bounding box center [728, 592] width 45 height 29
click at [737, 596] on button "18" at bounding box center [728, 592] width 45 height 29
click at [737, 596] on button "16" at bounding box center [728, 592] width 45 height 29
click at [734, 596] on button "14" at bounding box center [728, 592] width 45 height 29
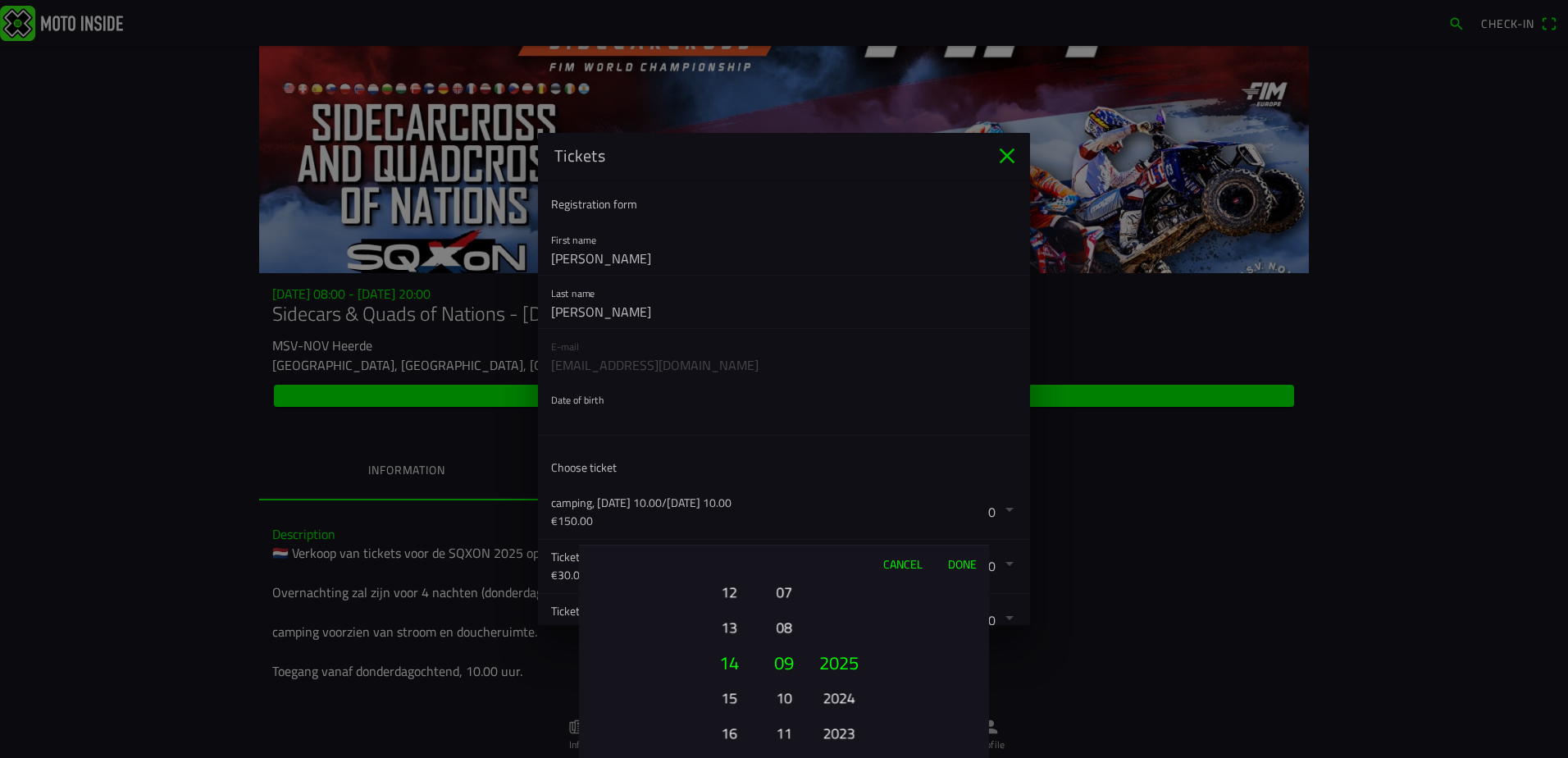
click at [734, 596] on button "12" at bounding box center [728, 592] width 45 height 29
click at [795, 645] on button "09" at bounding box center [783, 662] width 28 height 35
click at [787, 698] on button "10" at bounding box center [783, 698] width 23 height 29
click at [787, 690] on button "11" at bounding box center [783, 698] width 23 height 29
click at [841, 670] on button "2025" at bounding box center [839, 661] width 56 height 35
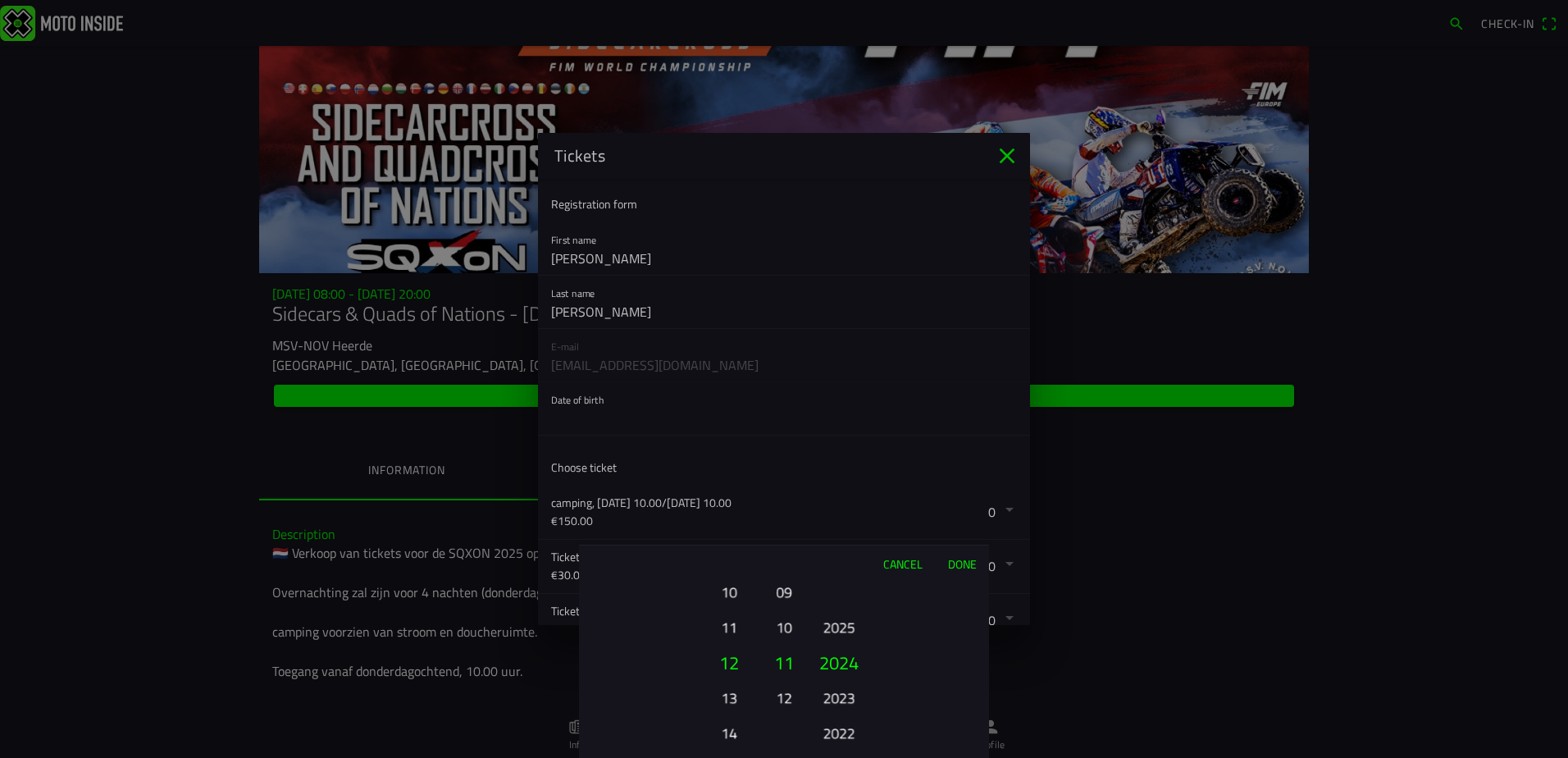
click at [843, 679] on button "2024" at bounding box center [839, 662] width 56 height 35
drag, startPoint x: 847, startPoint y: 706, endPoint x: 841, endPoint y: 601, distance: 105.2
click at [843, 624] on button "2023" at bounding box center [838, 622] width 45 height 29
drag, startPoint x: 850, startPoint y: 714, endPoint x: 836, endPoint y: 560, distance: 154.6
click at [836, 690] on button "2017" at bounding box center [838, 704] width 45 height 29
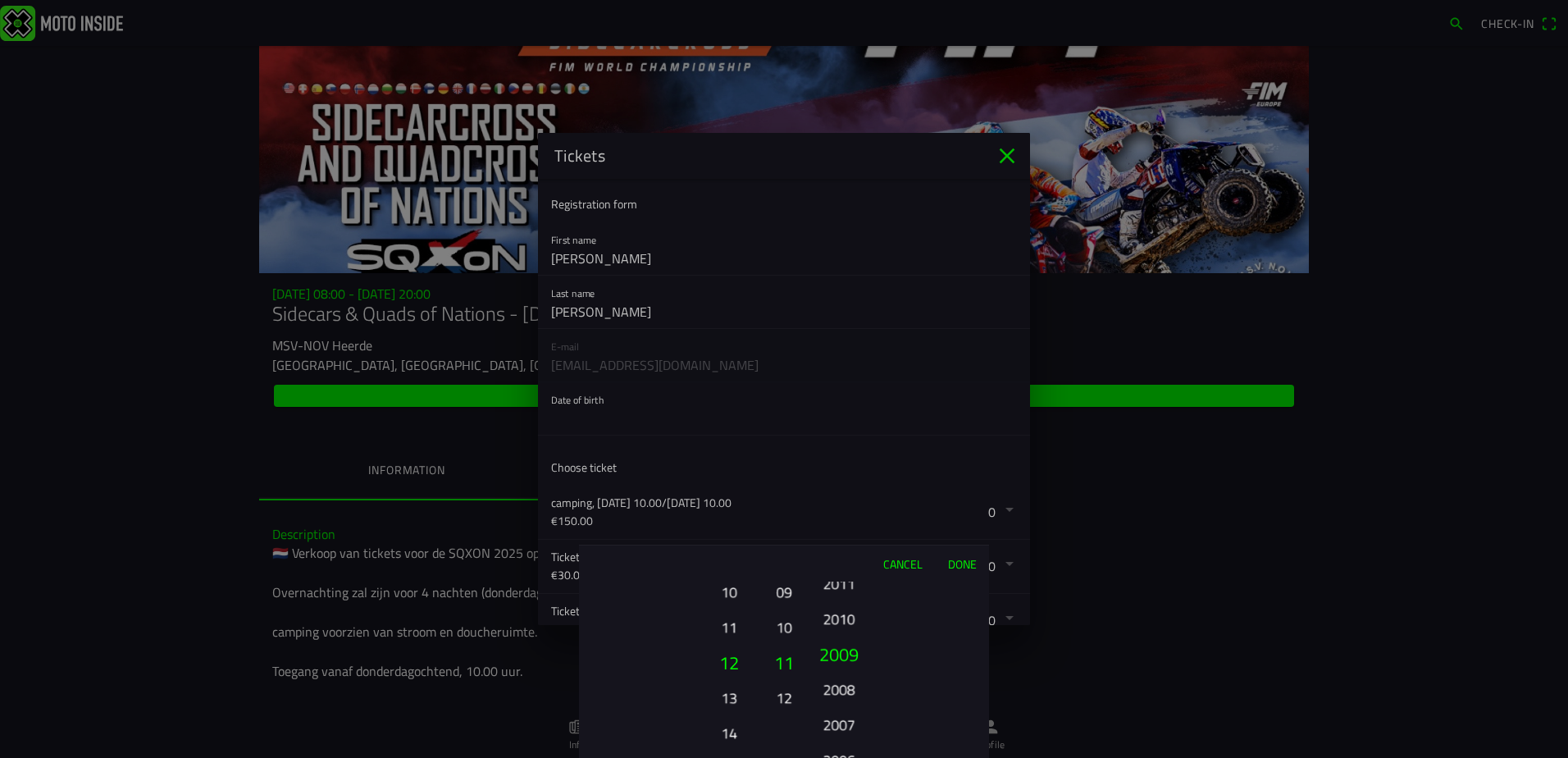
drag, startPoint x: 834, startPoint y: 718, endPoint x: 837, endPoint y: 583, distance: 135.0
click at [840, 644] on div "2025 2024 2023 2022 2021 2020 2019 2018 2017 2016 2015 2014 2013 2012 2011 2010…" at bounding box center [839, 733] width 56 height 177
drag, startPoint x: 840, startPoint y: 719, endPoint x: 837, endPoint y: 569, distance: 150.0
click at [837, 569] on div "Cancel Done 01 02 03 04 05 06 07 08 09 10 11 12 13 14 15 16 17 18 19 20 21 22 2…" at bounding box center [783, 651] width 410 height 214
drag, startPoint x: 843, startPoint y: 708, endPoint x: 841, endPoint y: 596, distance: 112.0
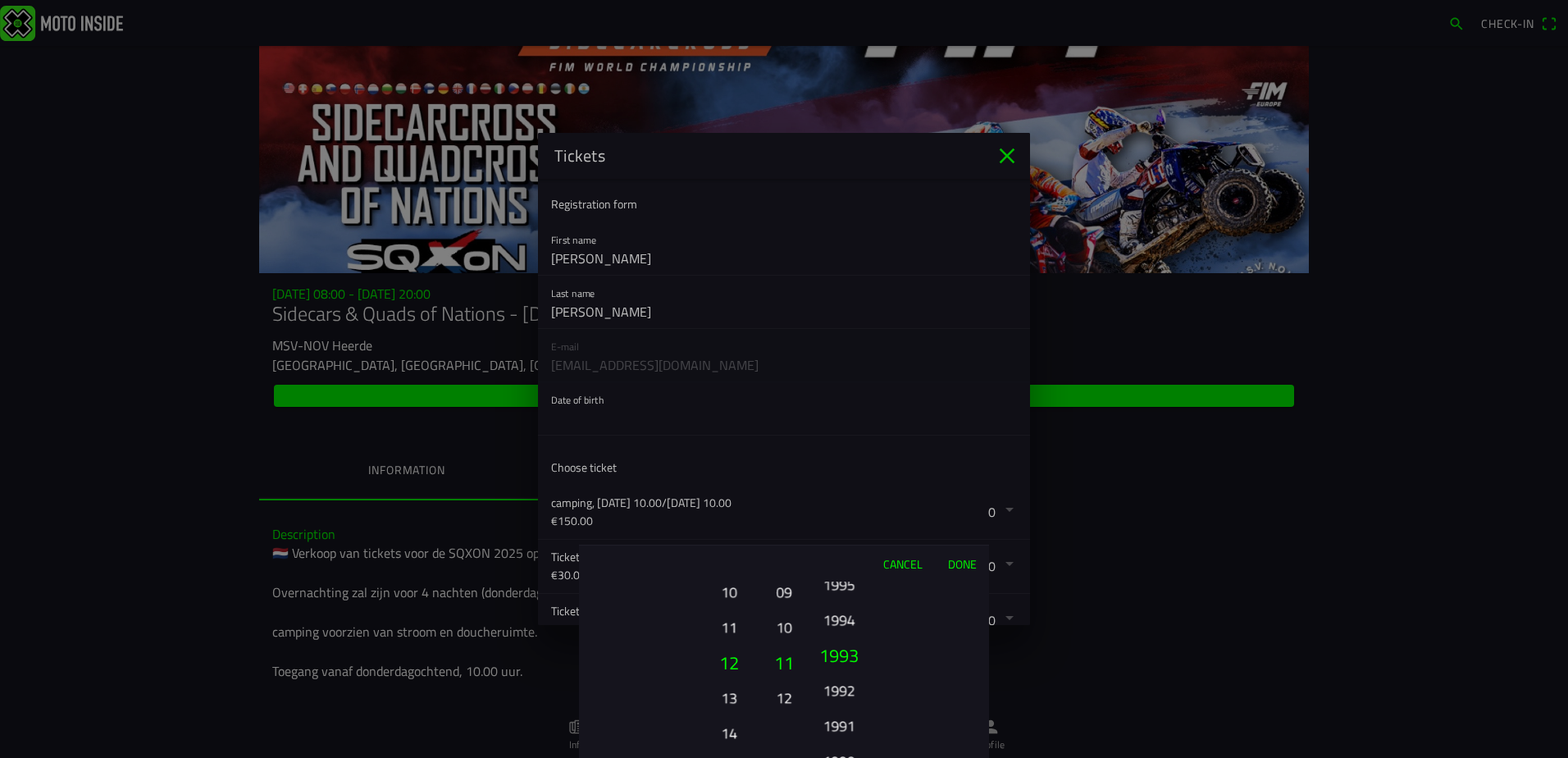
click at [841, 637] on button "1993" at bounding box center [839, 654] width 56 height 35
drag, startPoint x: 845, startPoint y: 694, endPoint x: 843, endPoint y: 587, distance: 107.0
click at [843, 587] on ion-picker-column "2025 2024 2023 2022 2021 2020 2019 2018 2017 2016 2015 2014 2013 2012 2011 2010…" at bounding box center [897, 670] width 185 height 177
drag, startPoint x: 841, startPoint y: 714, endPoint x: 845, endPoint y: 622, distance: 92.1
click at [845, 622] on button "1984" at bounding box center [838, 624] width 45 height 29
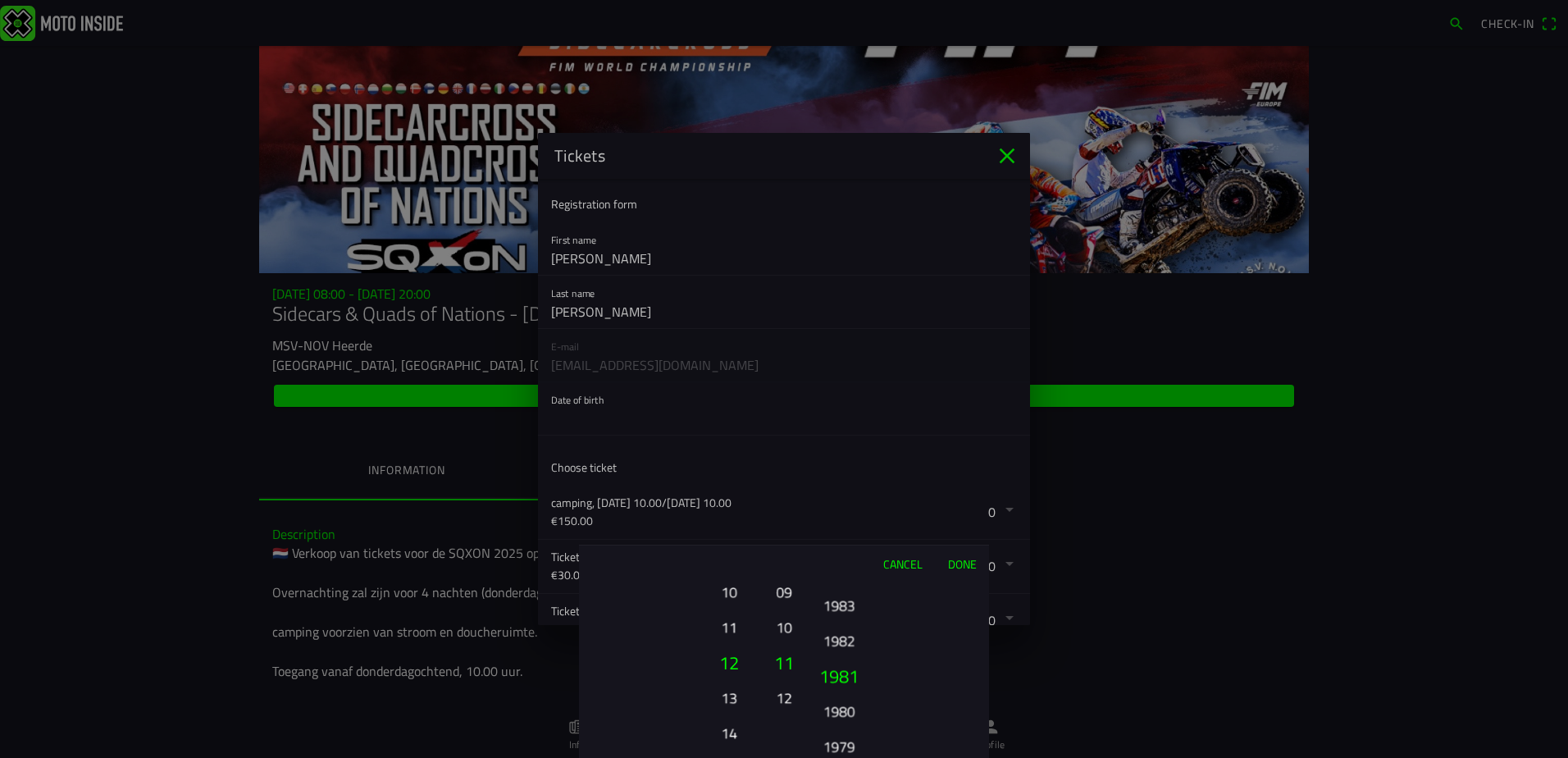
click at [838, 643] on button "1982" at bounding box center [838, 640] width 45 height 29
click at [965, 563] on button "Done" at bounding box center [962, 563] width 54 height 36
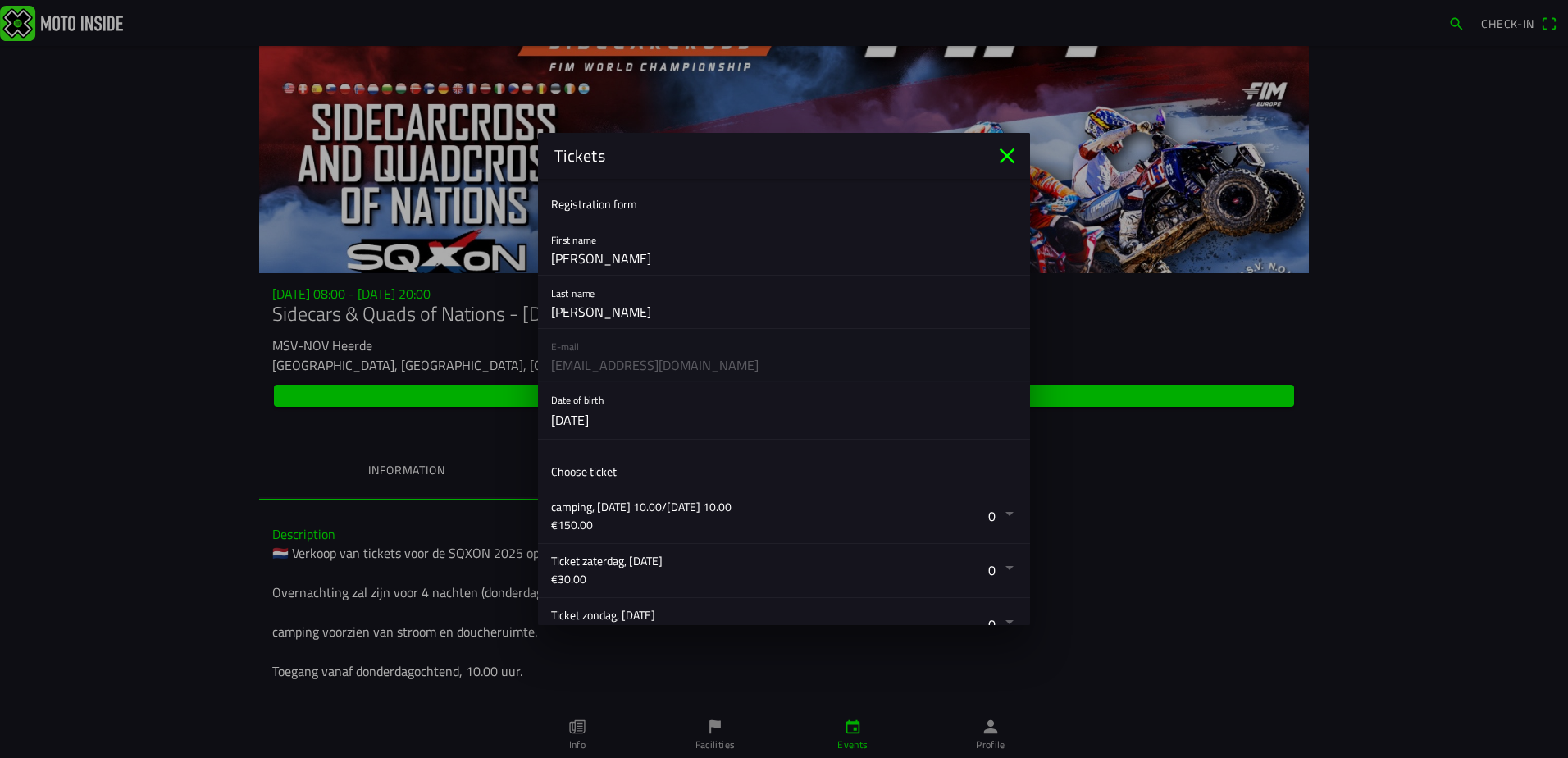
click at [998, 515] on button "button" at bounding box center [789, 516] width 479 height 53
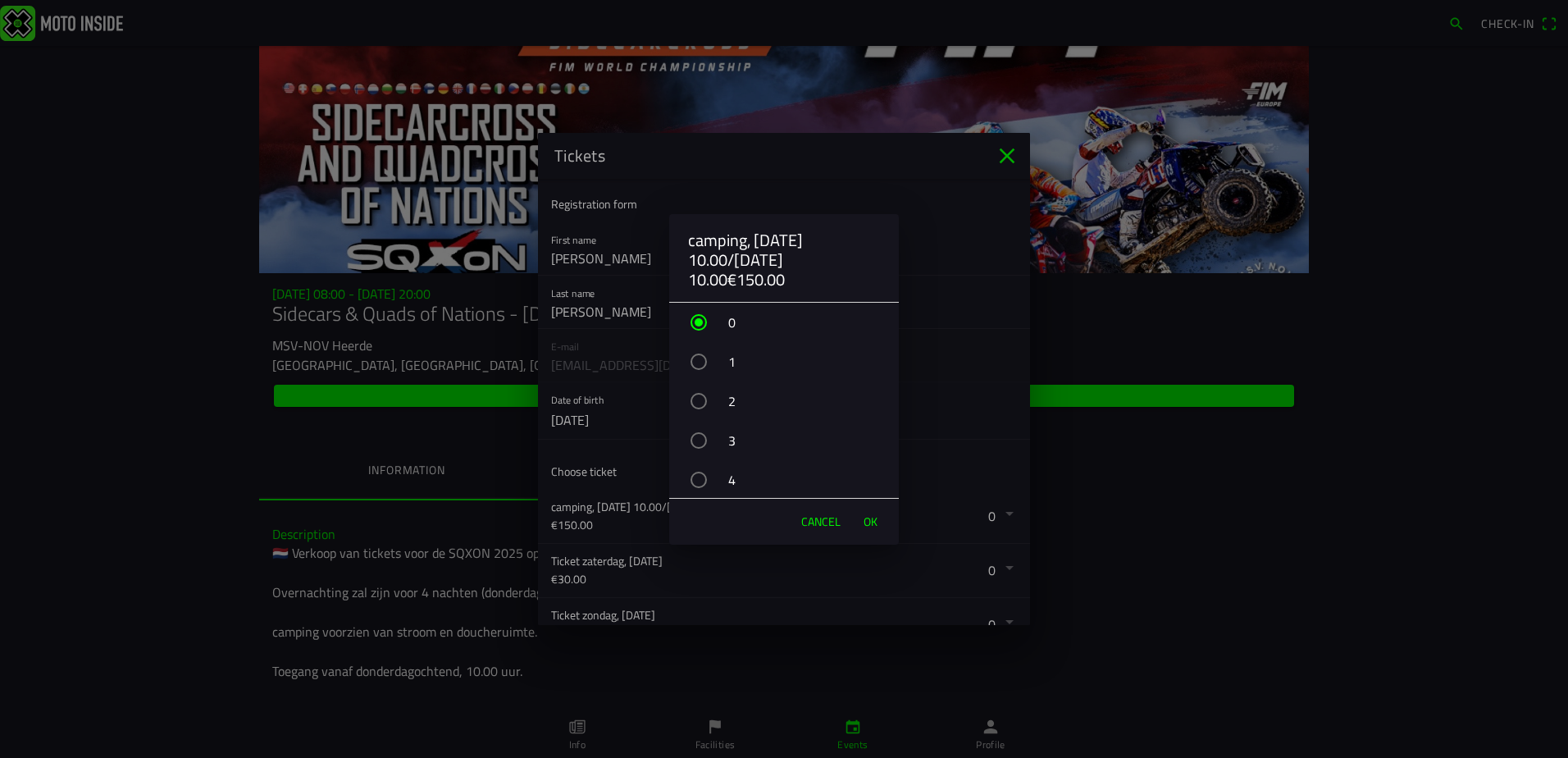
click at [877, 517] on span "OK" at bounding box center [870, 522] width 14 height 16
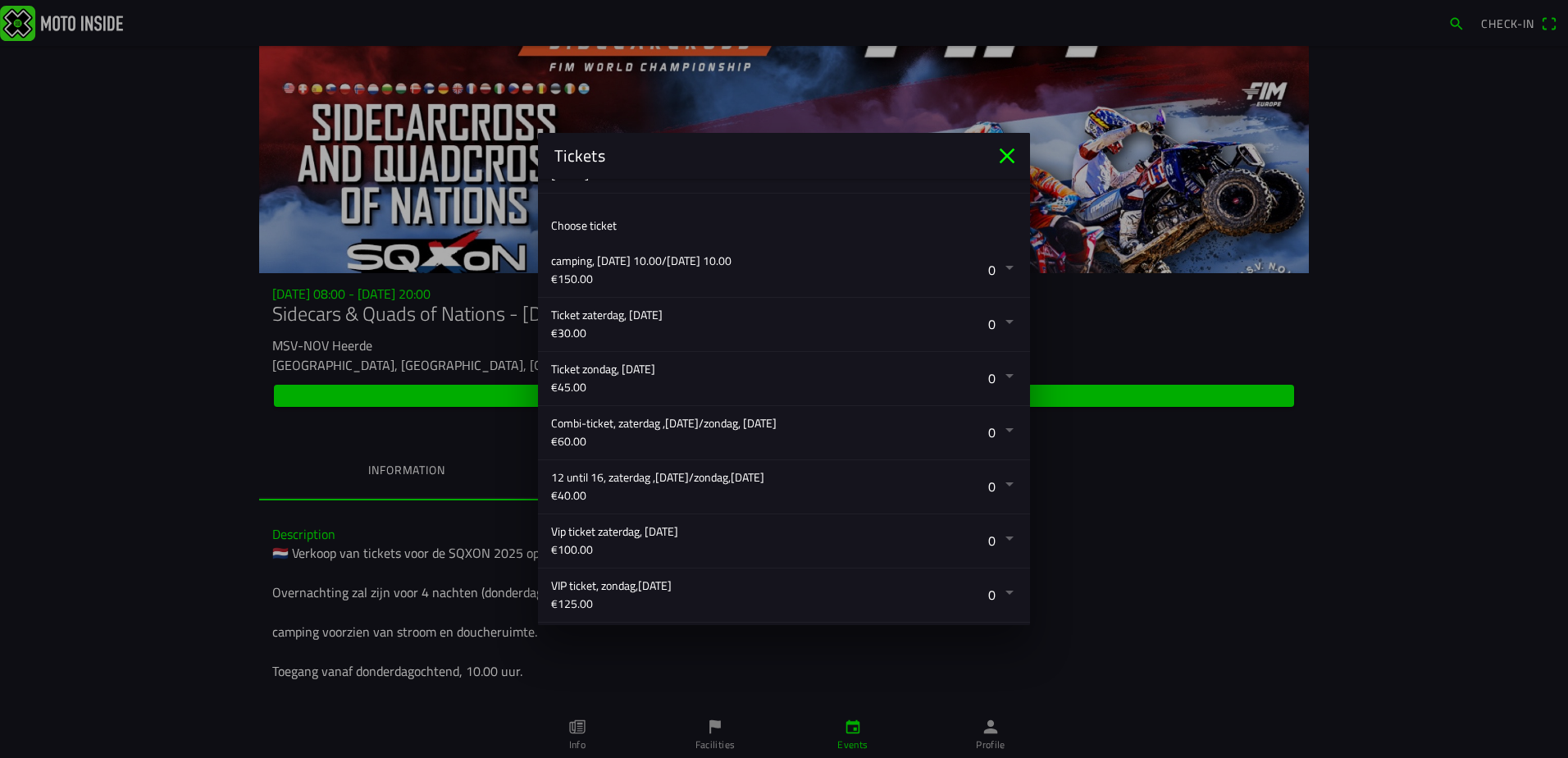
scroll to position [328, 0]
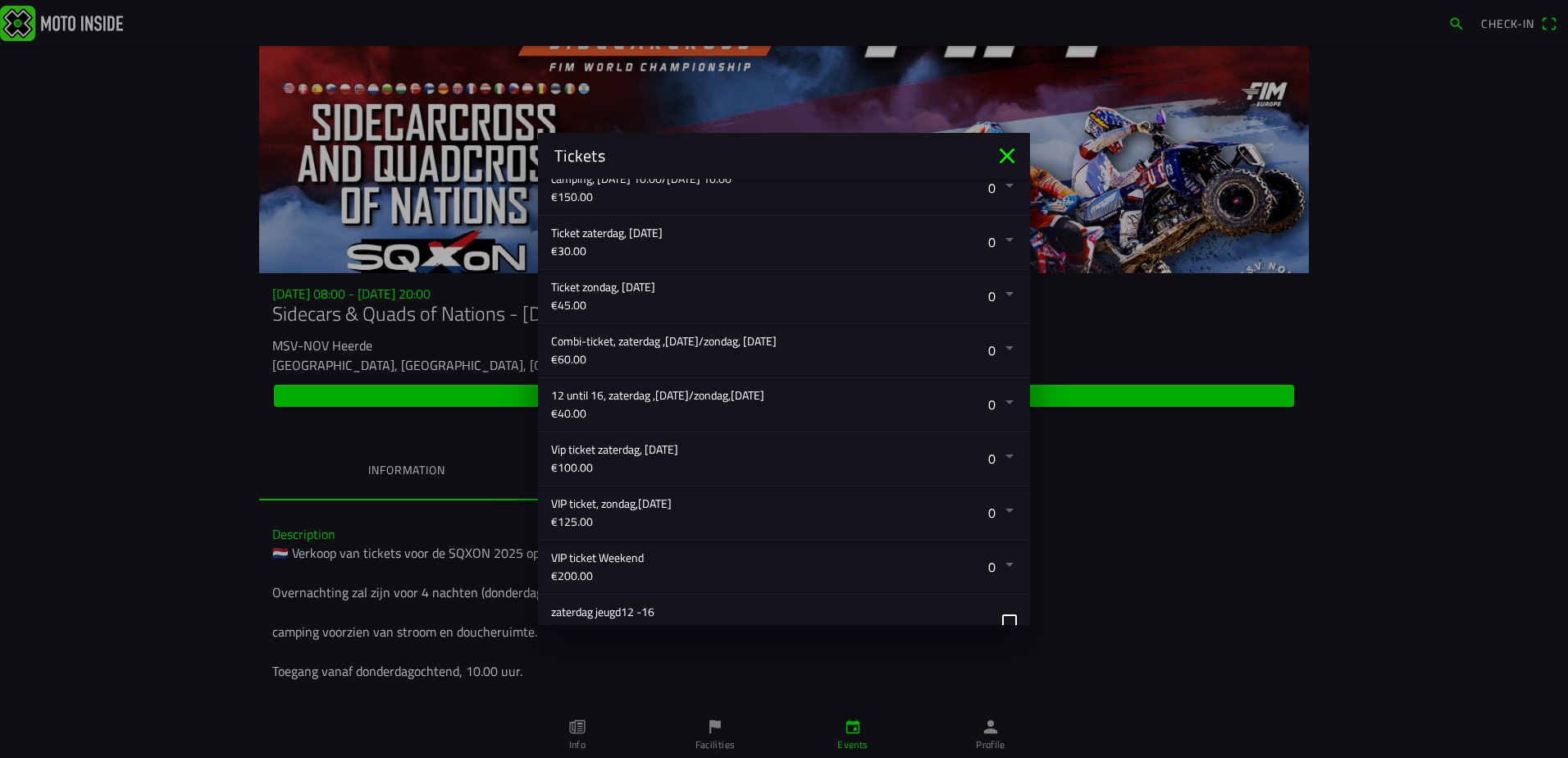
click at [1000, 342] on button "button" at bounding box center [789, 350] width 479 height 53
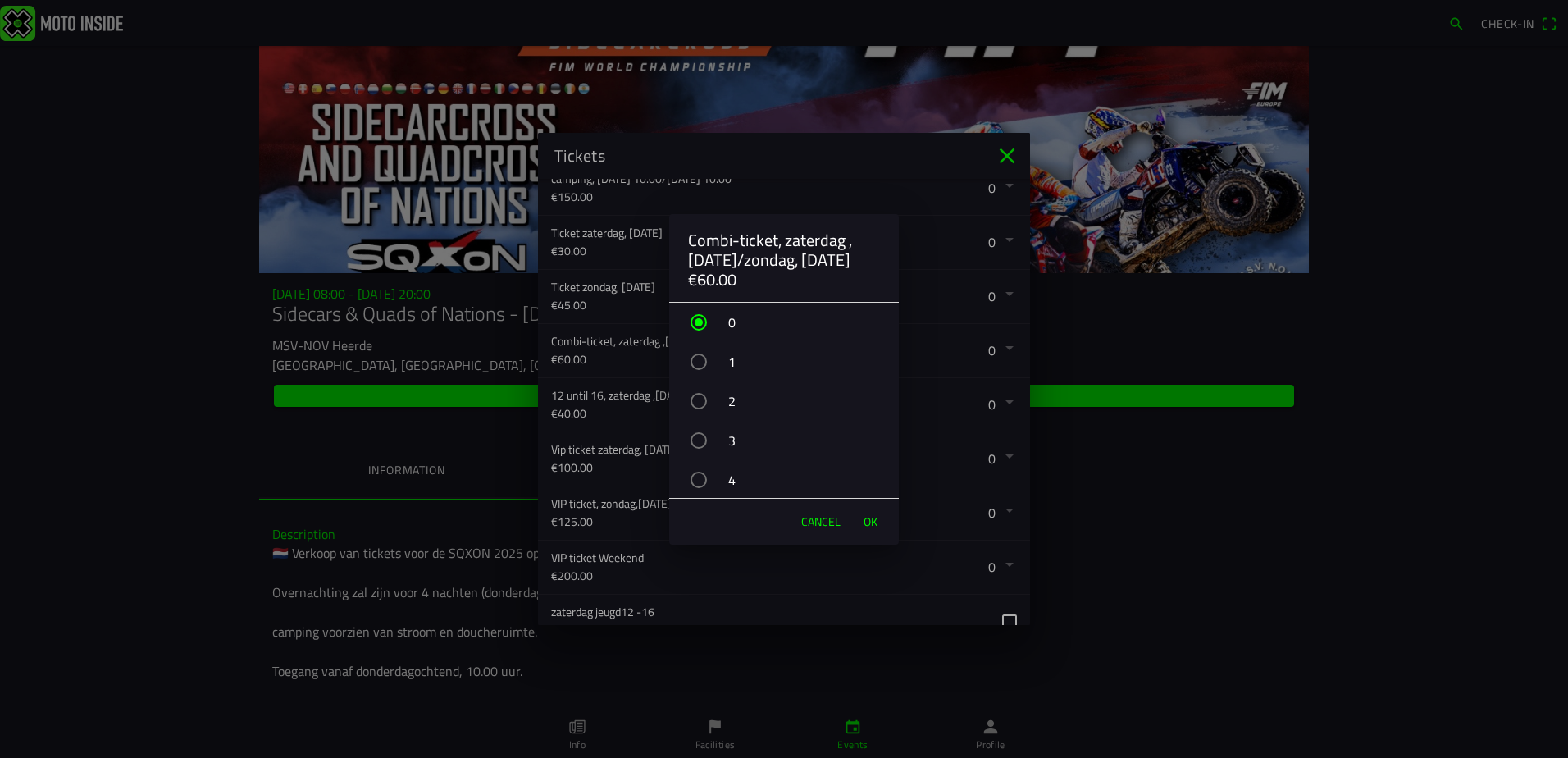
click at [699, 486] on div "button" at bounding box center [698, 479] width 16 height 16
click at [868, 519] on span "OK" at bounding box center [870, 522] width 14 height 16
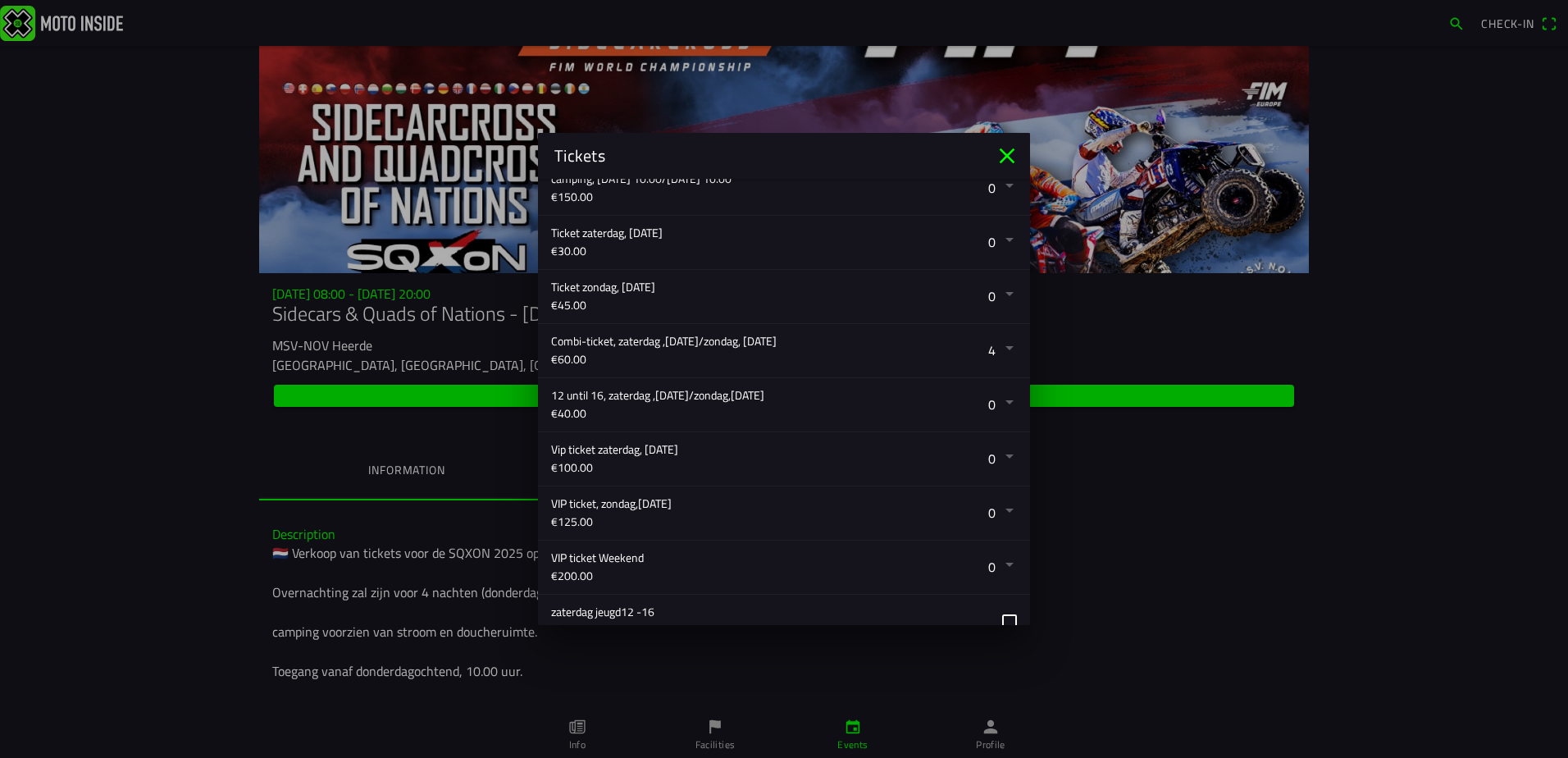
click at [993, 349] on button "button" at bounding box center [789, 350] width 479 height 53
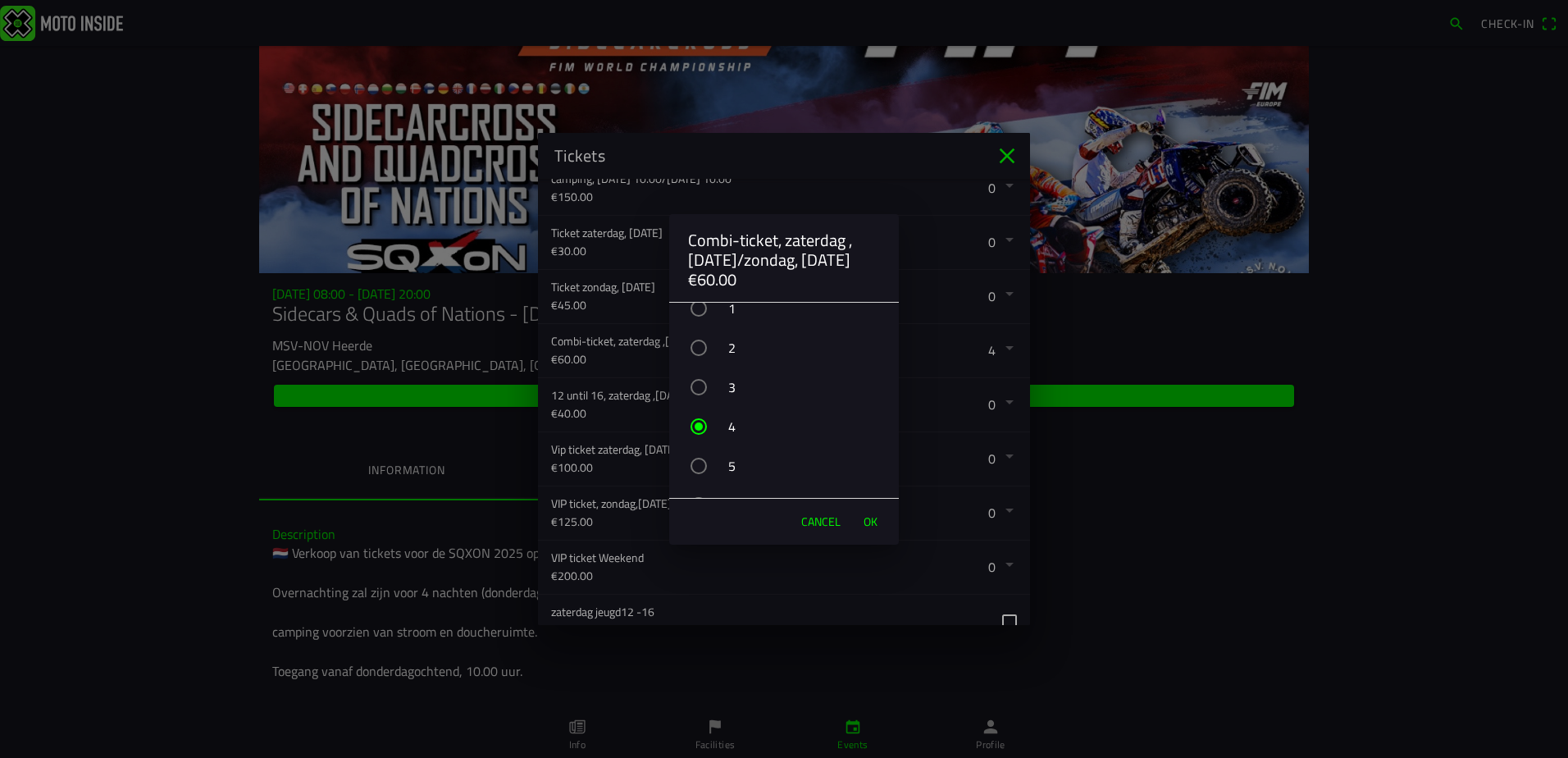
scroll to position [82, 0]
click at [701, 434] on div "button" at bounding box center [698, 437] width 16 height 16
click at [861, 520] on button "OK" at bounding box center [871, 521] width 31 height 32
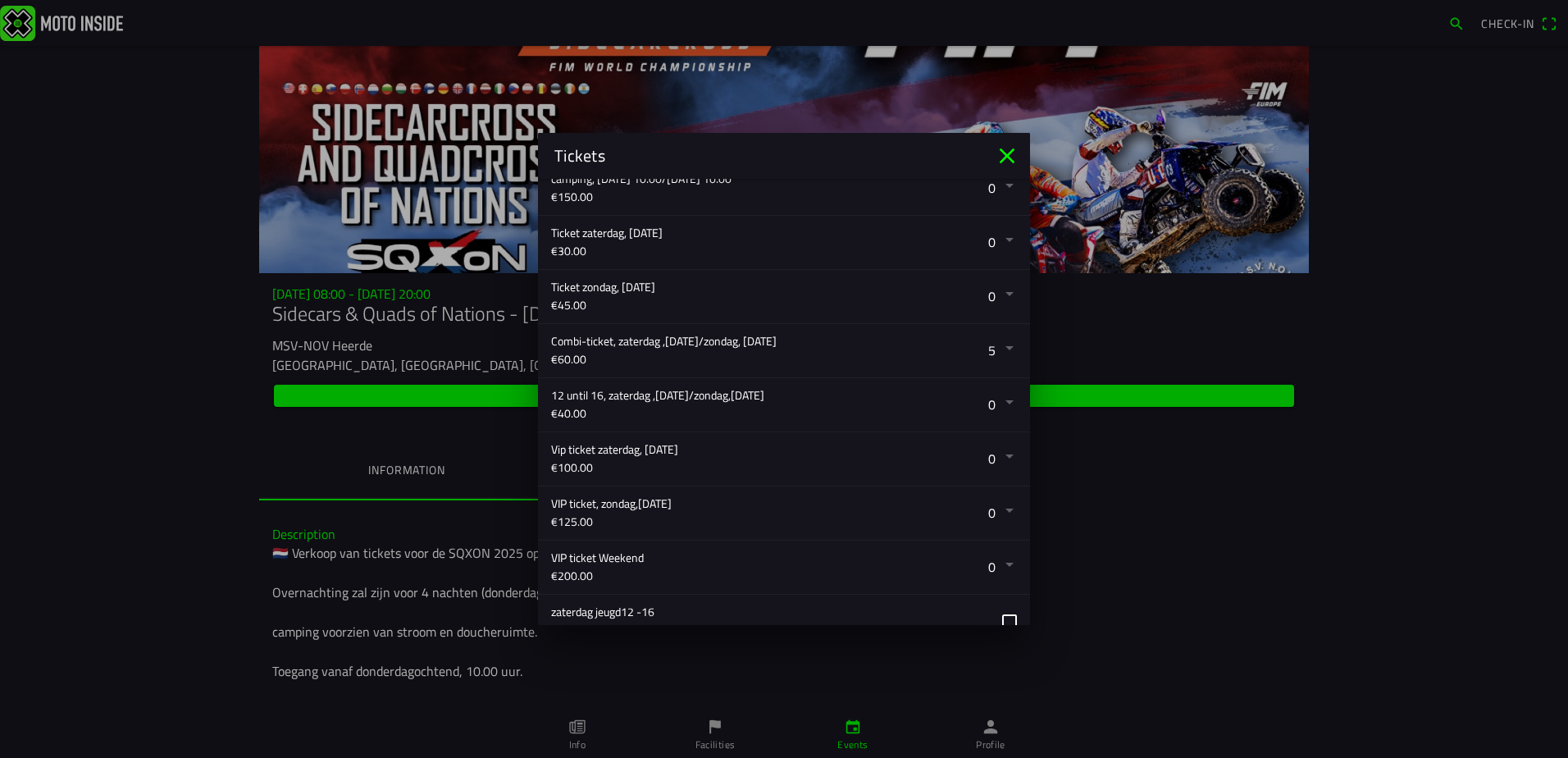
click at [992, 398] on button "button" at bounding box center [789, 404] width 479 height 53
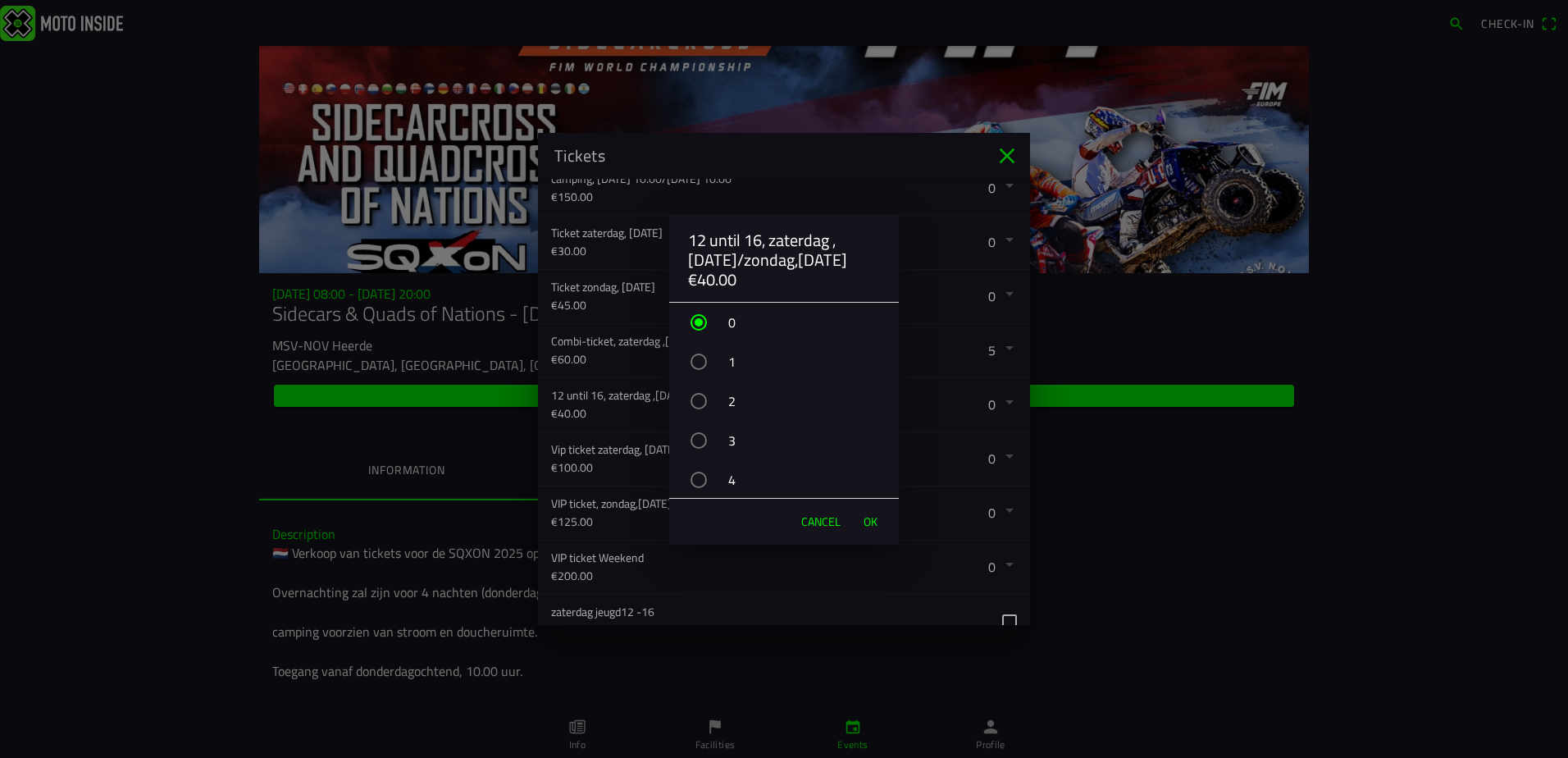
click at [696, 364] on div "button" at bounding box center [698, 361] width 16 height 16
click at [871, 519] on span "OK" at bounding box center [870, 522] width 14 height 16
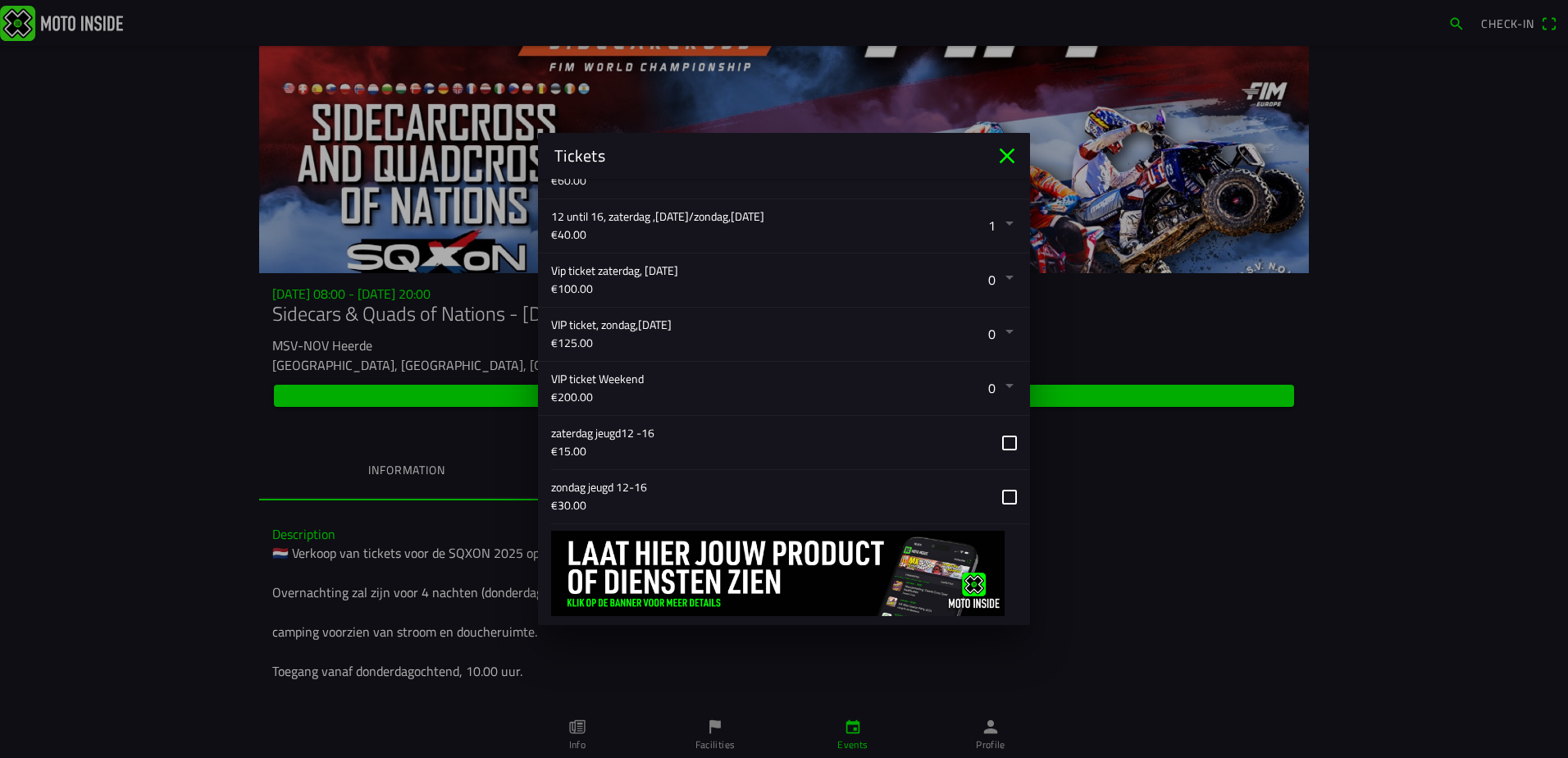
scroll to position [543, 0]
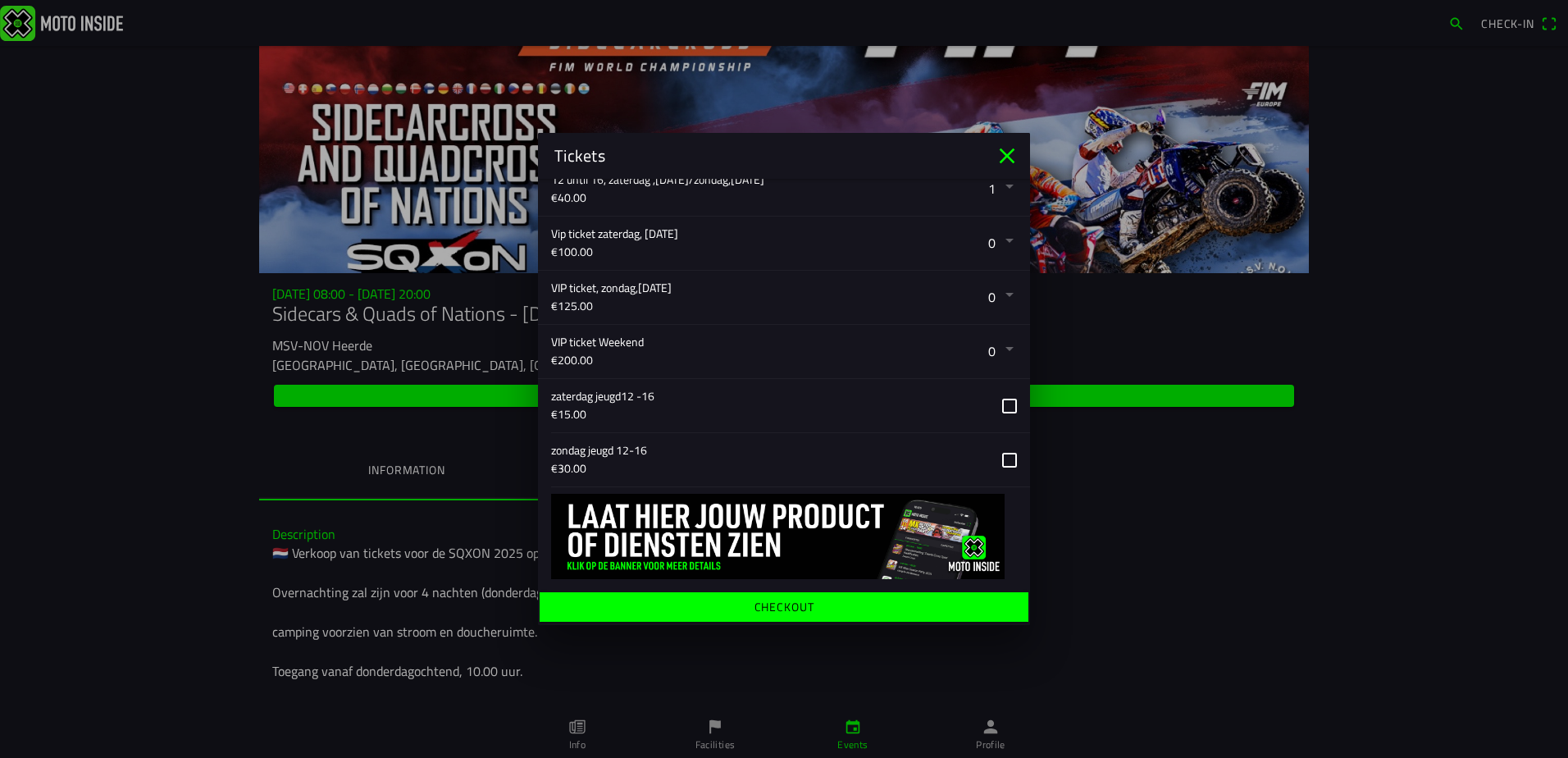
click at [778, 610] on ion-label "Checkout" at bounding box center [784, 607] width 59 height 12
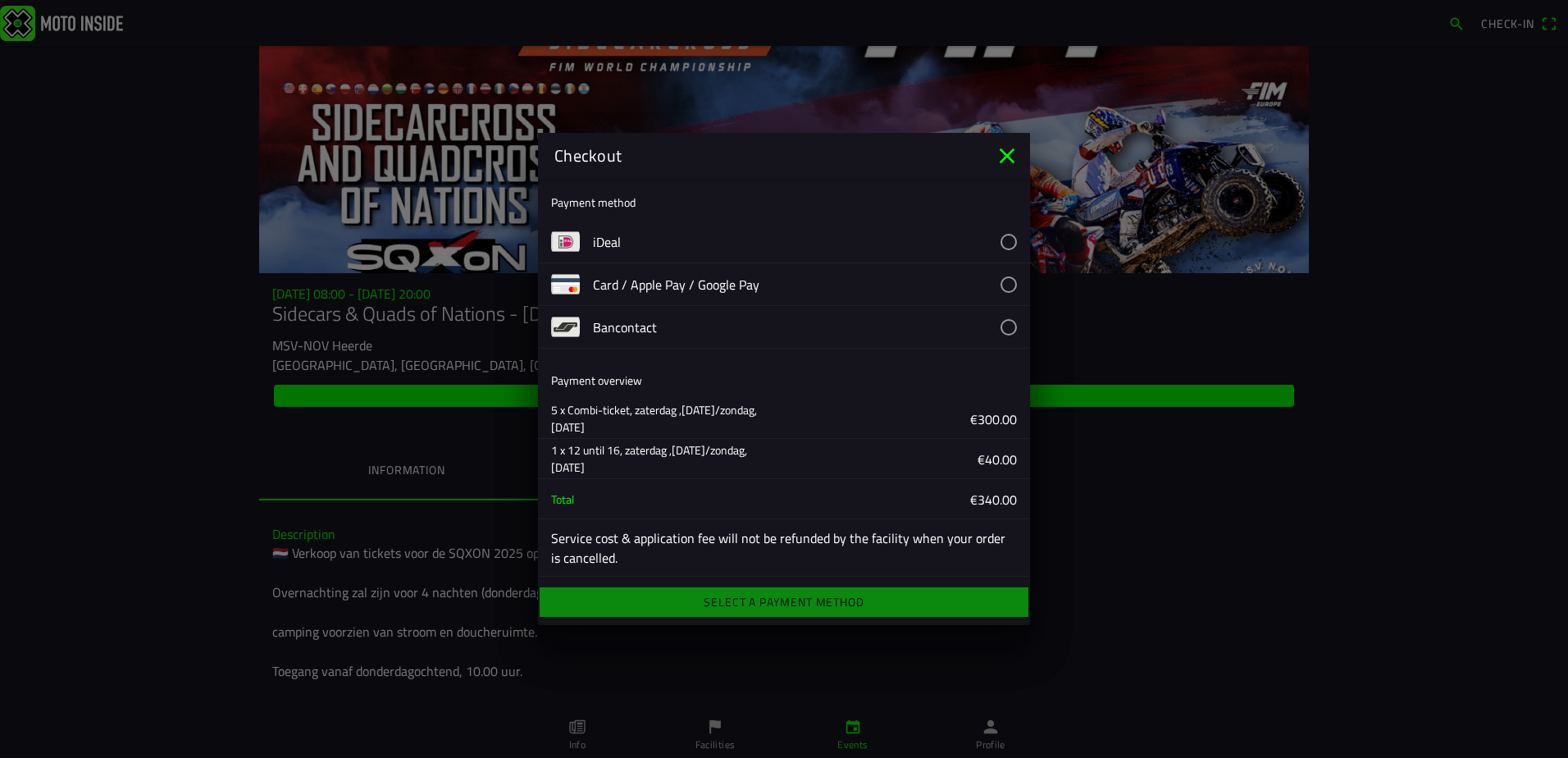
scroll to position [0, 0]
click at [769, 598] on div "Select a payment method" at bounding box center [784, 602] width 492 height 36
click at [996, 281] on button "button" at bounding box center [811, 286] width 437 height 41
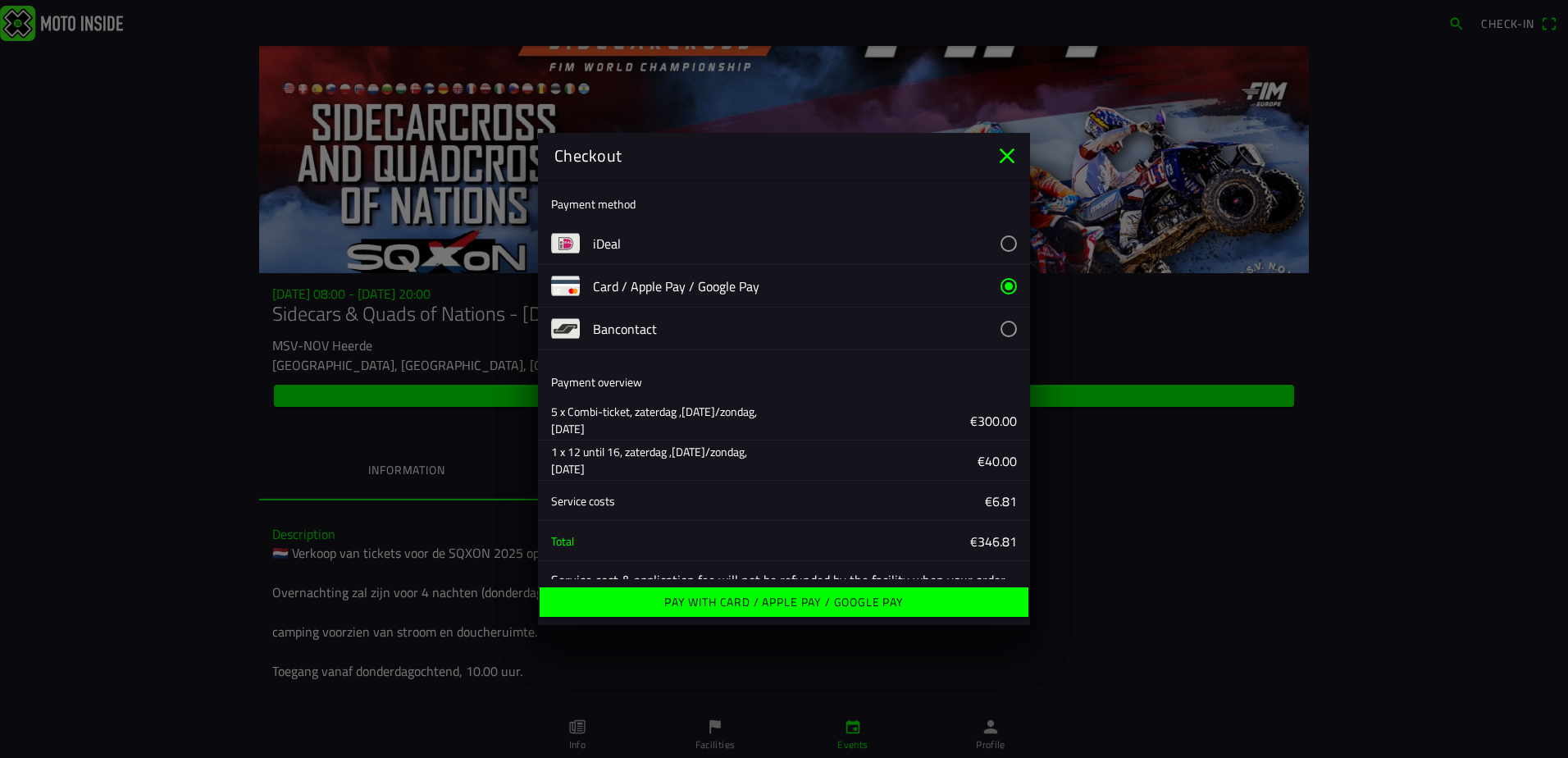
scroll to position [46, 0]
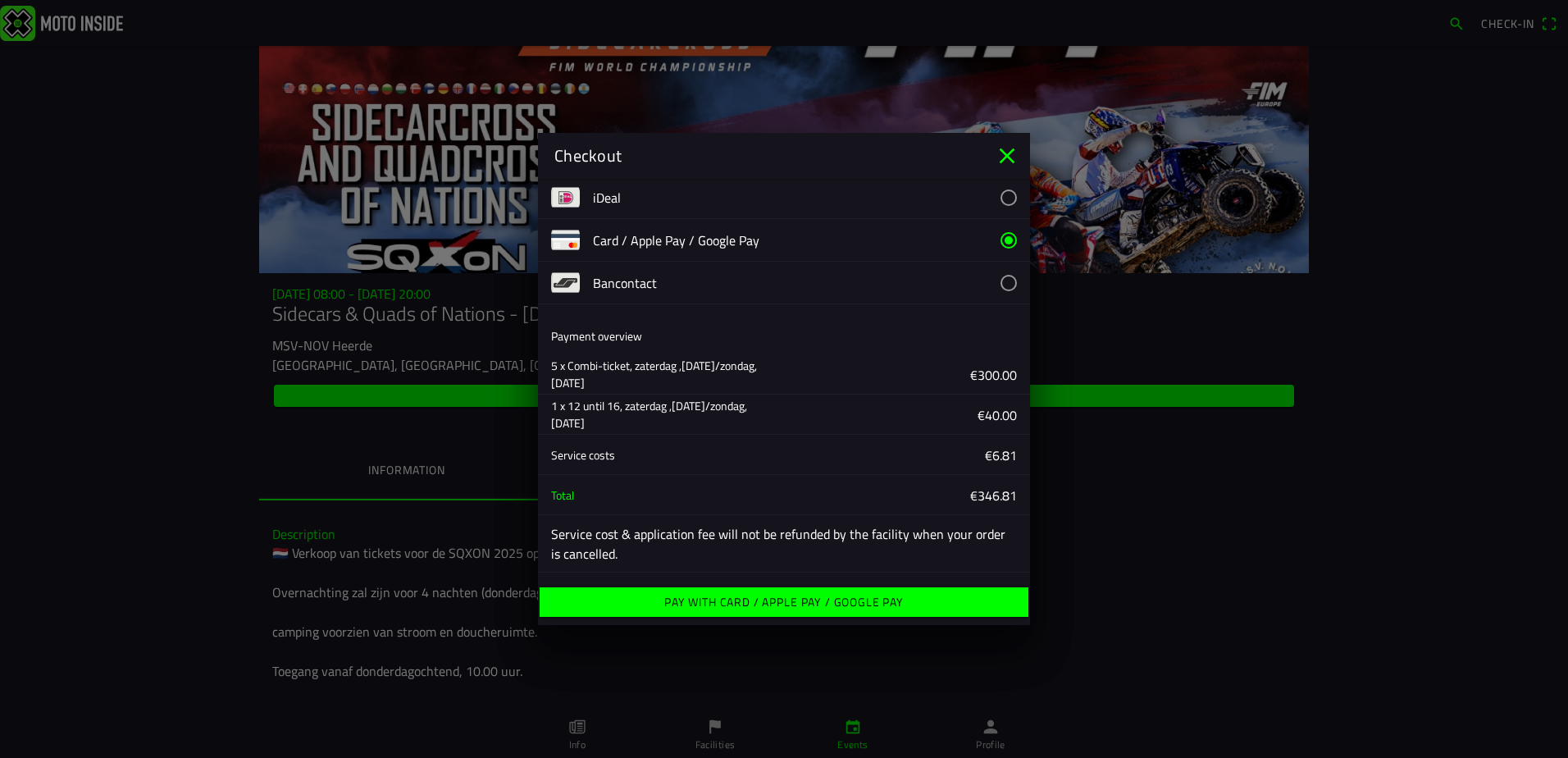
click at [779, 605] on ion-label "Pay with Card / Apple Pay / Google Pay" at bounding box center [784, 601] width 240 height 12
